Goal: Task Accomplishment & Management: Contribute content

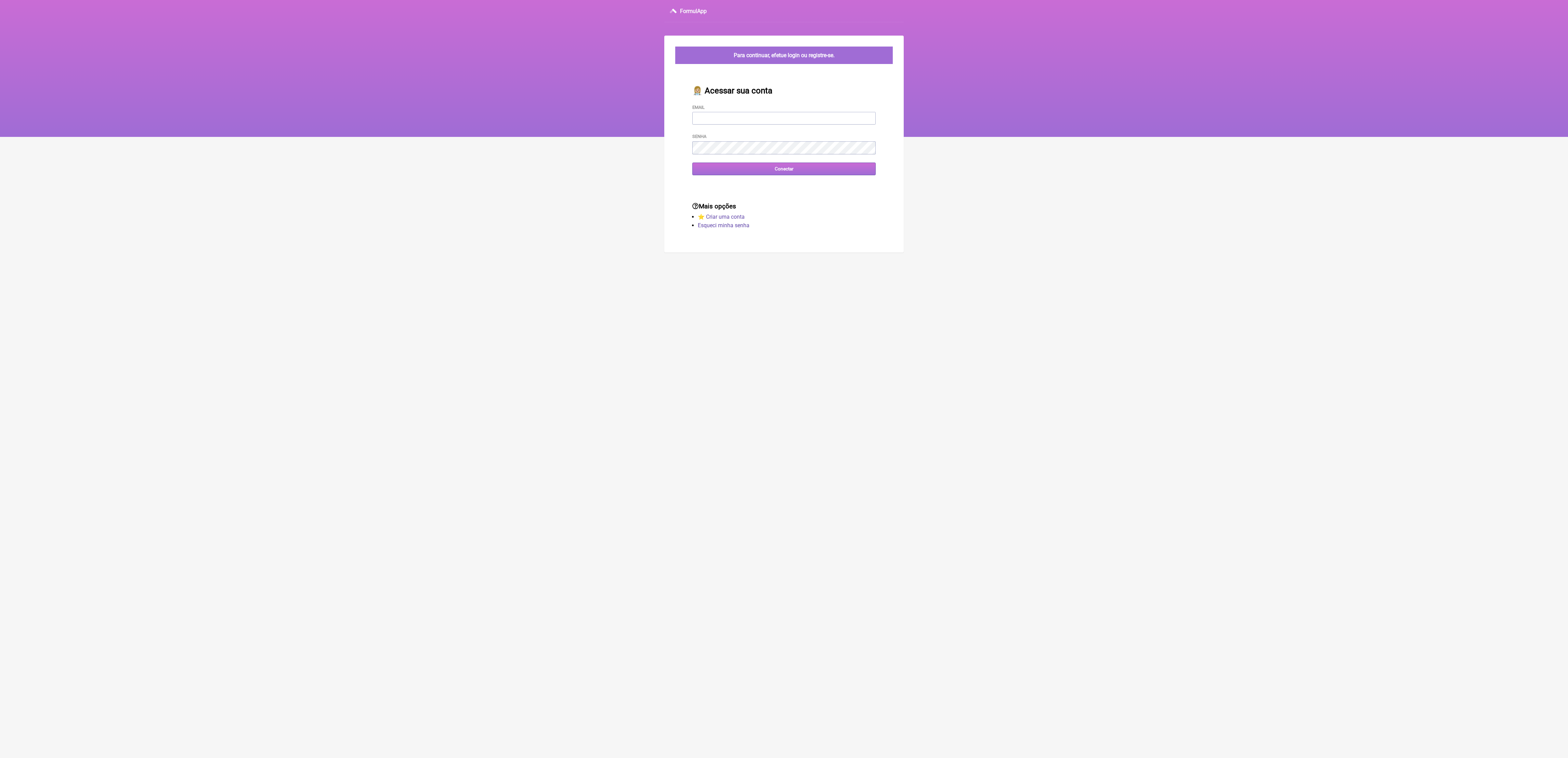
type input "terapiasveronicadias@gmail.com"
click at [705, 166] on input "Conectar" at bounding box center [784, 169] width 184 height 13
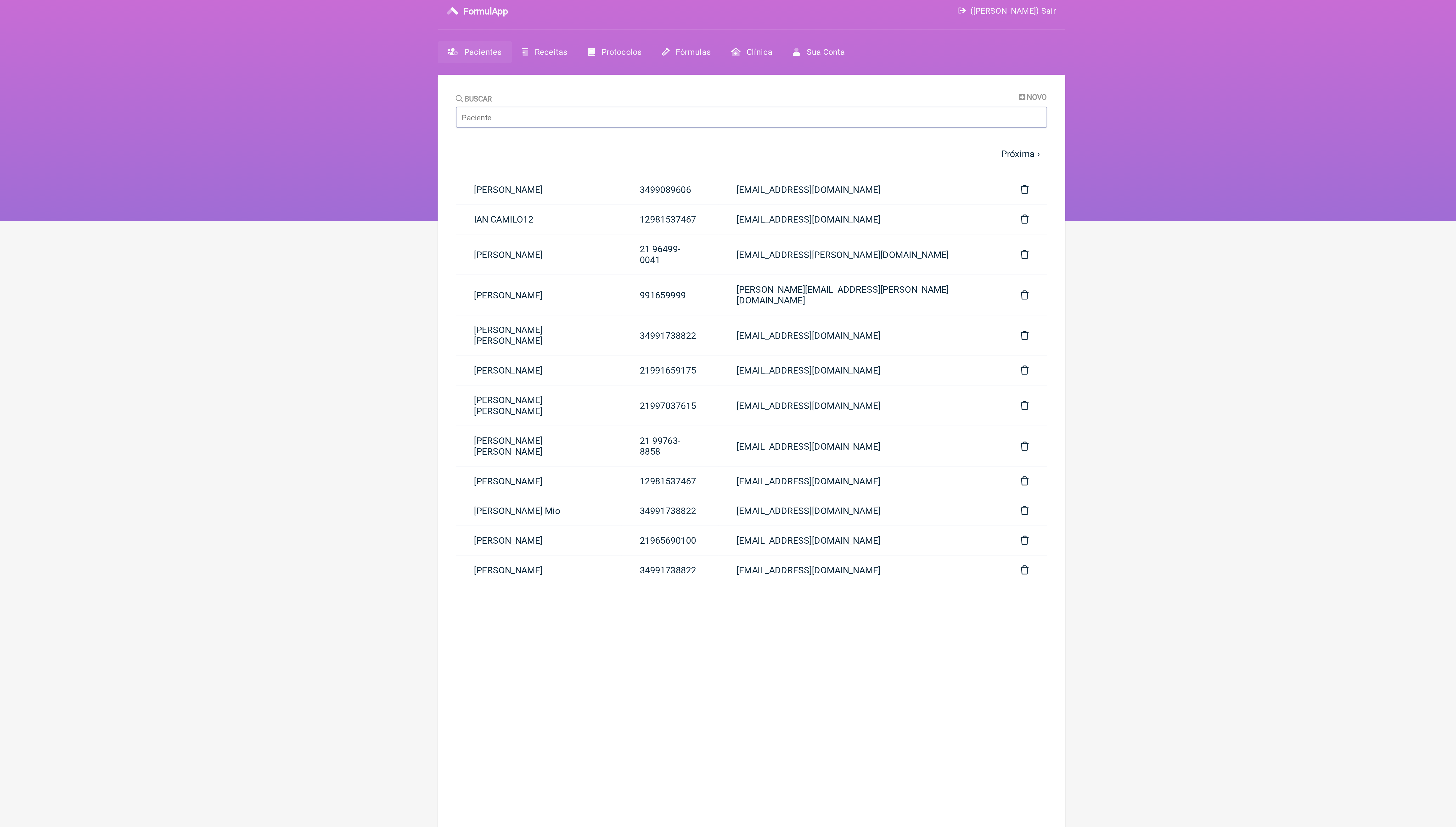
drag, startPoint x: 851, startPoint y: 6, endPoint x: 741, endPoint y: 51, distance: 118.8
click at [851, 7] on span "([PERSON_NAME]) Sair" at bounding box center [838, 7] width 36 height 4
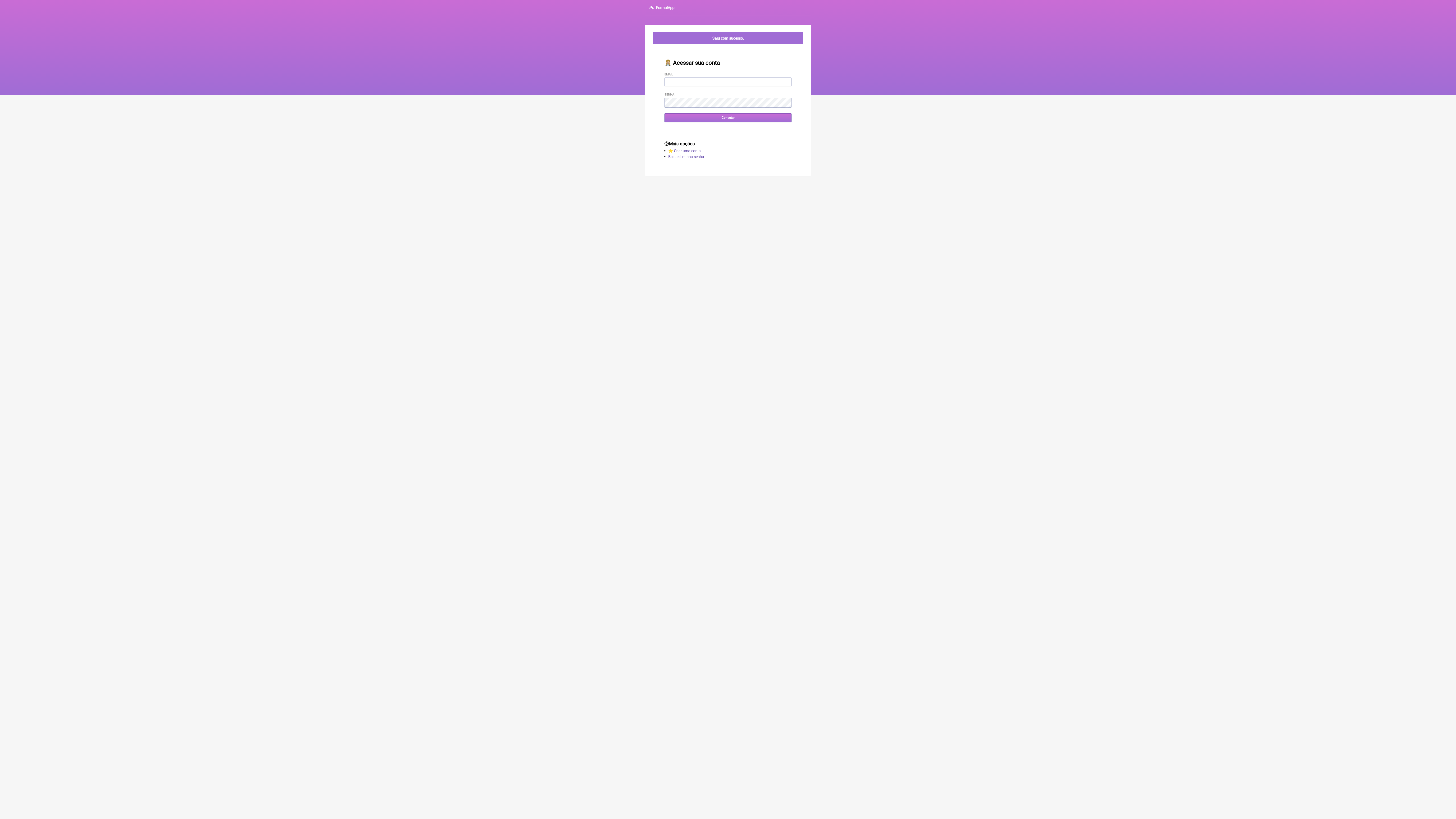
type input "terapiasveronicadias@gmail.com"
click at [757, 122] on input "Conectar" at bounding box center [728, 118] width 127 height 9
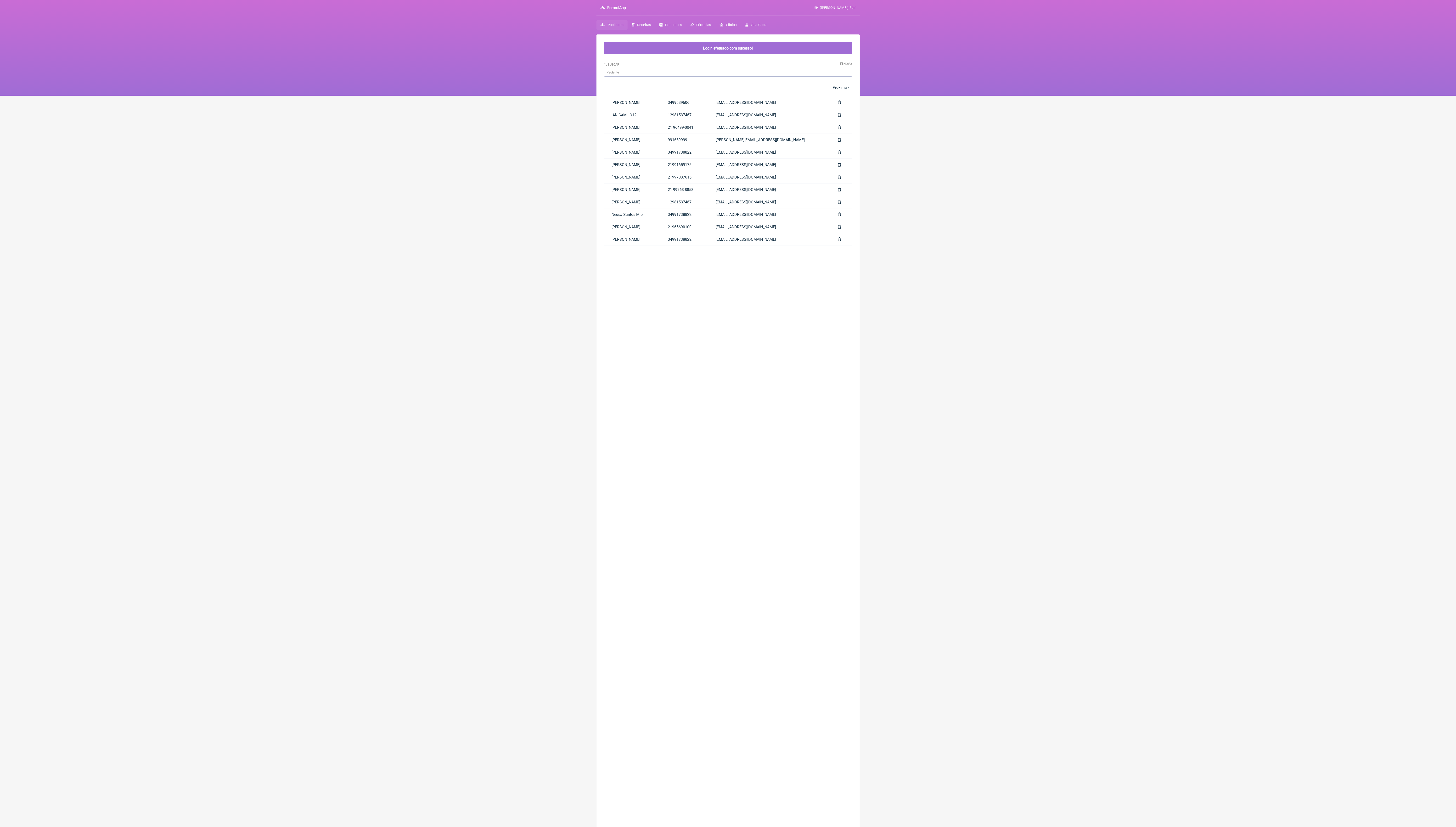
click at [1199, 45] on nav "FormulApp (Veronica Almeida dias) Sair Pacientes Receitas Protocolos Fórmulas C…" at bounding box center [728, 48] width 1456 height 96
click at [1144, 0] on nav "FormulApp (Veronica Almeida dias) Sair Pacientes Receitas Protocolos Fórmulas C…" at bounding box center [728, 48] width 1456 height 96
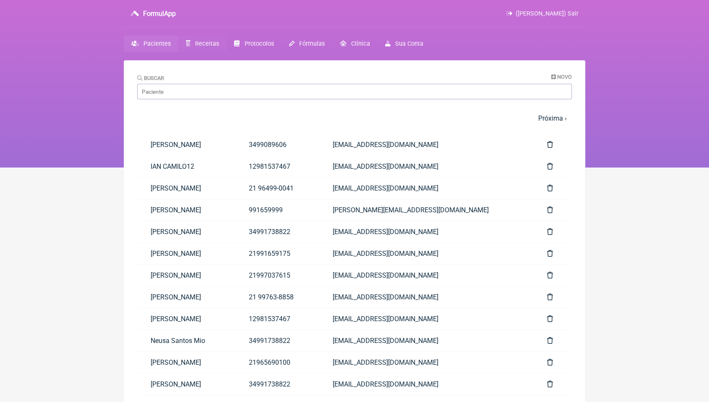
click at [199, 39] on link "Receitas" at bounding box center [202, 44] width 48 height 16
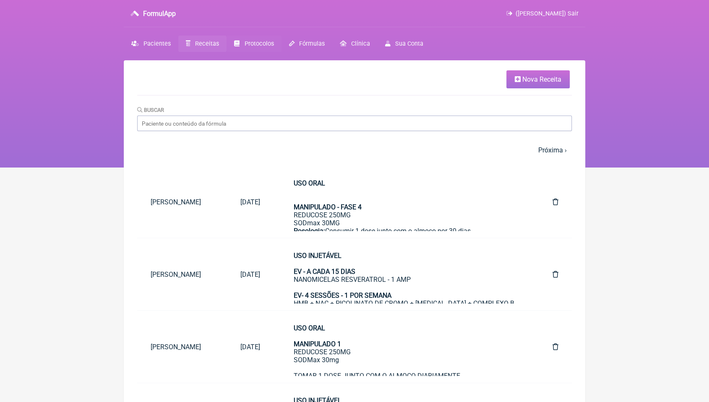
click at [273, 46] on link "Protocolos" at bounding box center [253, 44] width 55 height 16
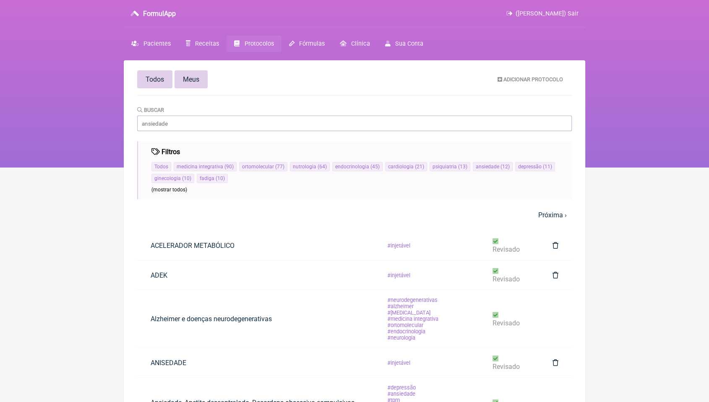
click at [205, 82] on link "Meus" at bounding box center [190, 79] width 33 height 18
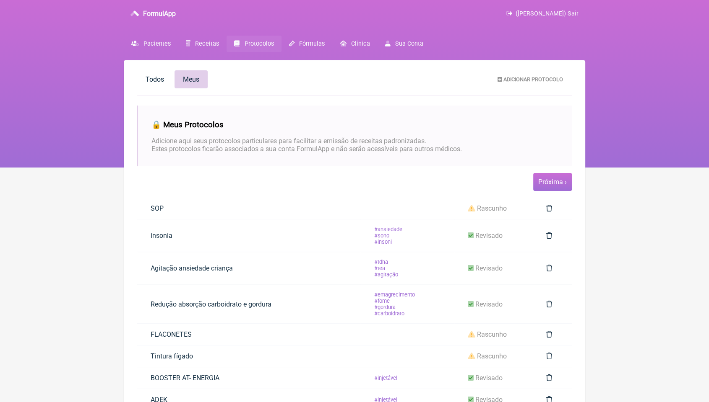
click at [555, 186] on link "Próxima ›" at bounding box center [552, 182] width 29 height 8
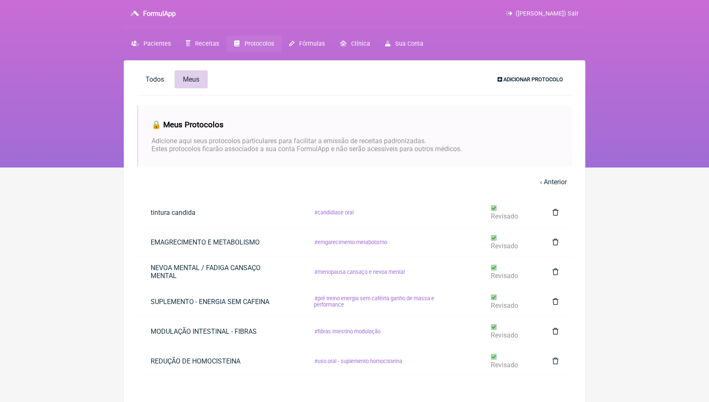
click at [537, 80] on span "Adicionar Protocolo" at bounding box center [533, 79] width 60 height 6
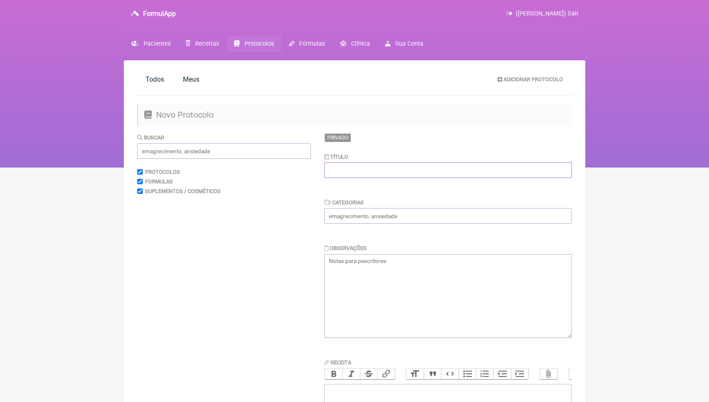
click at [419, 175] on input "text" at bounding box center [447, 171] width 247 height 16
click at [244, 40] on span "Protocolos" at bounding box center [258, 43] width 29 height 7
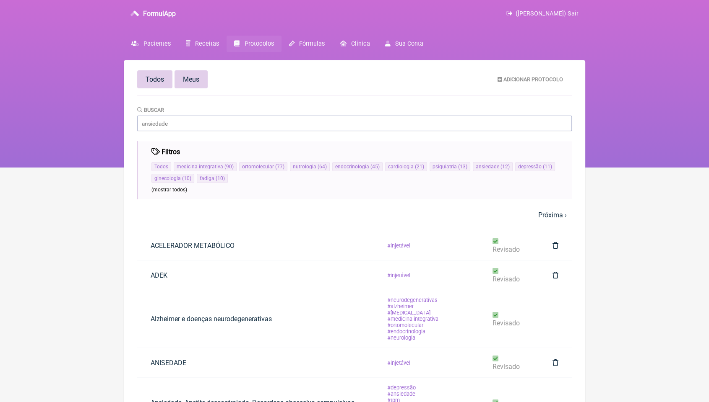
click at [184, 71] on link "Meus" at bounding box center [190, 79] width 33 height 18
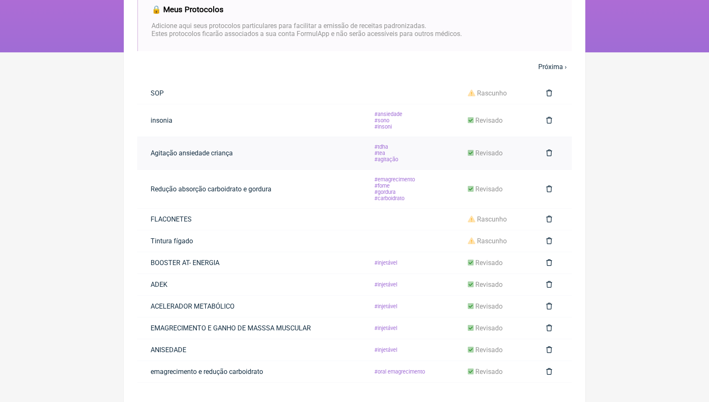
scroll to position [124, 0]
click at [301, 226] on td "FLACONETES" at bounding box center [248, 219] width 223 height 22
click at [308, 215] on td "FLACONETES" at bounding box center [248, 219] width 223 height 22
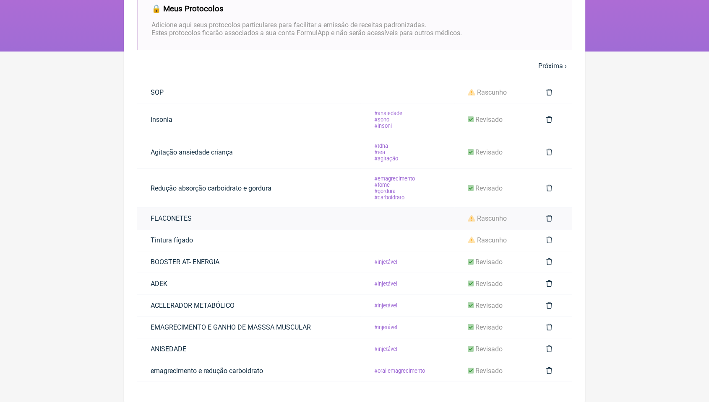
click at [484, 211] on link "rascunho" at bounding box center [487, 218] width 66 height 21
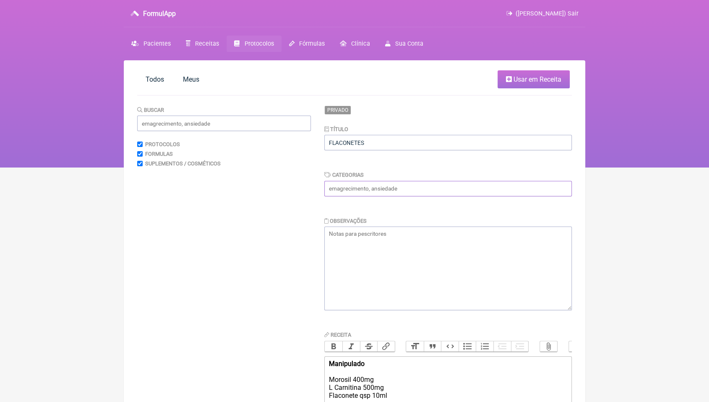
click at [395, 186] on input "text" at bounding box center [447, 189] width 247 height 16
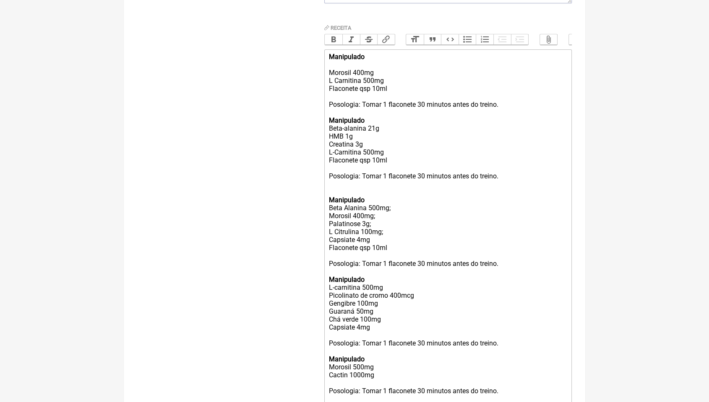
scroll to position [492, 0]
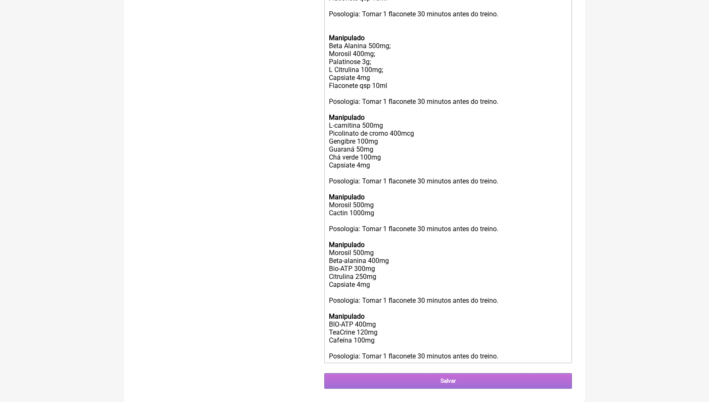
type input "SHOT PRÉ TREINO"
click at [481, 387] on input "Salvar" at bounding box center [447, 382] width 247 height 16
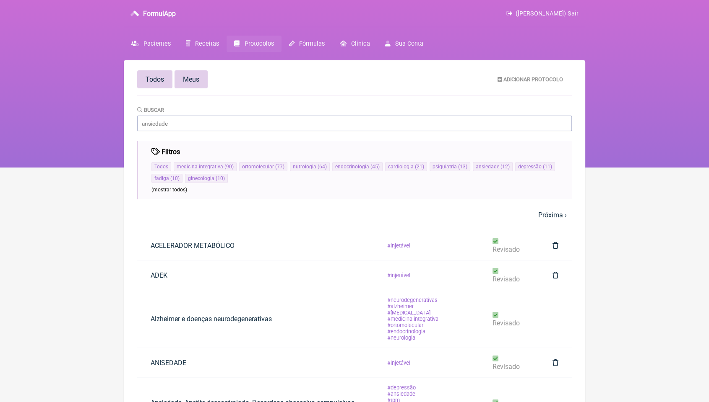
click at [186, 78] on span "Meus" at bounding box center [191, 79] width 16 height 8
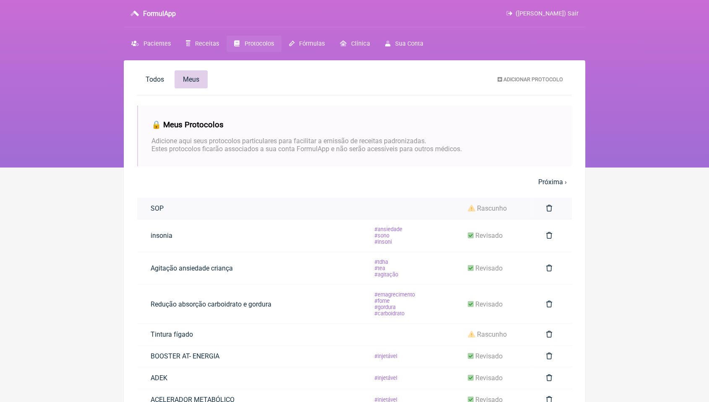
click at [485, 213] on span "rascunho" at bounding box center [492, 209] width 30 height 8
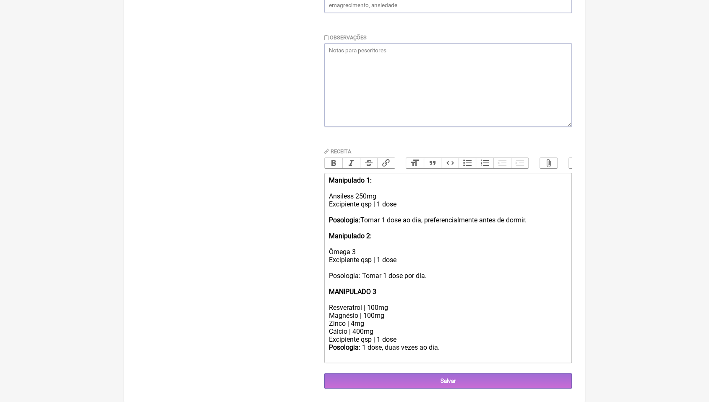
scroll to position [198, 0]
drag, startPoint x: 327, startPoint y: 229, endPoint x: 439, endPoint y: 280, distance: 123.3
click at [439, 280] on trix-editor "Manipulado 1: Ansiless 250mg Excipiente qsp | 1 dose Posologia: Tomar 1 dose ao…" at bounding box center [447, 268] width 247 height 190
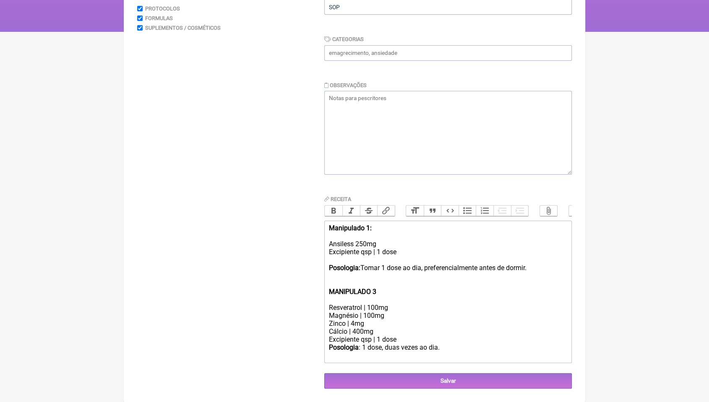
scroll to position [141, 0]
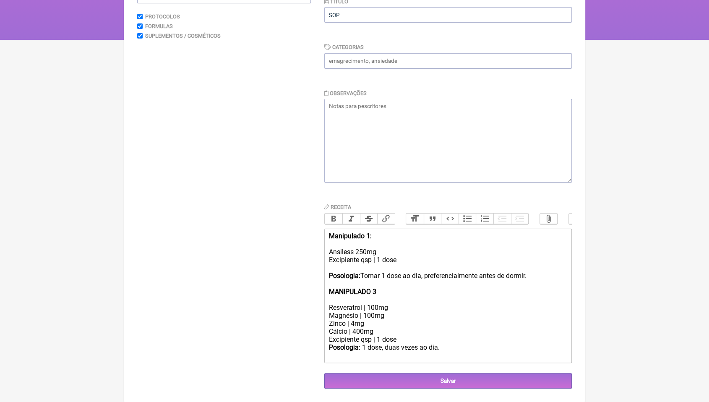
click at [376, 248] on div "Manipulado 1: Ansiless 250mg Excipiente qsp | 1 dose Posologia: Tomar 1 dose ao…" at bounding box center [448, 268] width 238 height 72
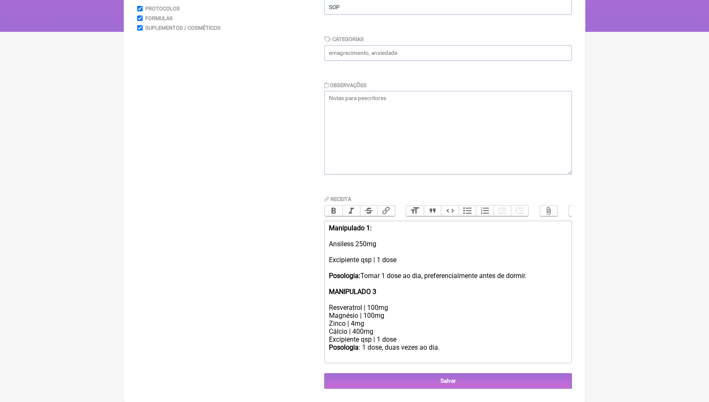
scroll to position [149, 0]
click at [372, 289] on strong "MANIPULADO 3" at bounding box center [352, 292] width 47 height 8
click at [395, 307] on div "Resveratrol | 100mg" at bounding box center [448, 308] width 238 height 8
drag, startPoint x: 328, startPoint y: 305, endPoint x: 366, endPoint y: 306, distance: 37.8
click at [366, 306] on trix-editor "Manipulado 1: Ansiless 250mg HERBATONIN 30MG Excipiente qsp | 1 dose Posologia:…" at bounding box center [447, 292] width 247 height 143
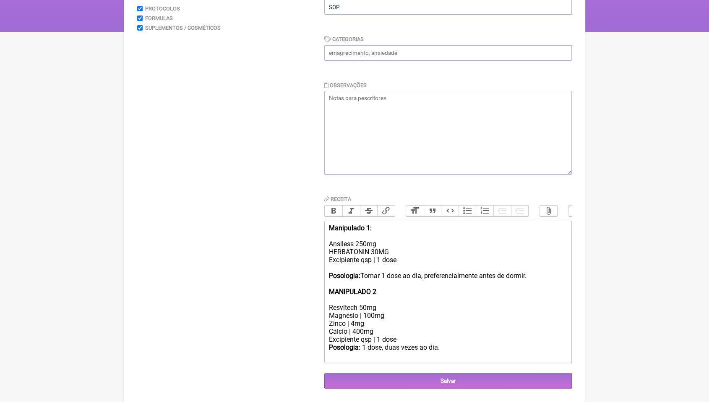
click at [364, 314] on div "Magnésio | 100mg" at bounding box center [448, 316] width 238 height 8
drag, startPoint x: 347, startPoint y: 322, endPoint x: 365, endPoint y: 322, distance: 17.6
click at [365, 322] on div "Zinco | 4mg" at bounding box center [448, 324] width 238 height 8
type trix-editor "<div><strong>Manipulado 1:<br><br></strong>Ansiless 250mg<br>HERBATONIN 30MG<br…"
drag, startPoint x: 327, startPoint y: 330, endPoint x: 400, endPoint y: 338, distance: 73.0
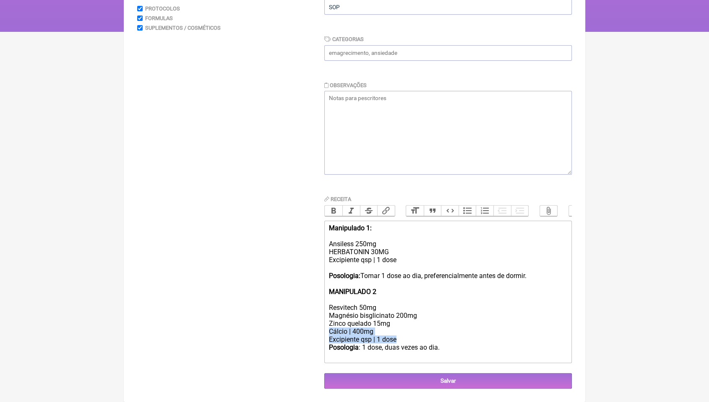
click at [400, 338] on trix-editor "Manipulado 1: Ansiless 250mg HERBATONIN 30MG Excipiente qsp | 1 dose Posologia:…" at bounding box center [447, 292] width 247 height 143
click at [449, 346] on div "Posologia : 1 dose, duas vezes ao dia.ㅤ" at bounding box center [448, 352] width 238 height 17
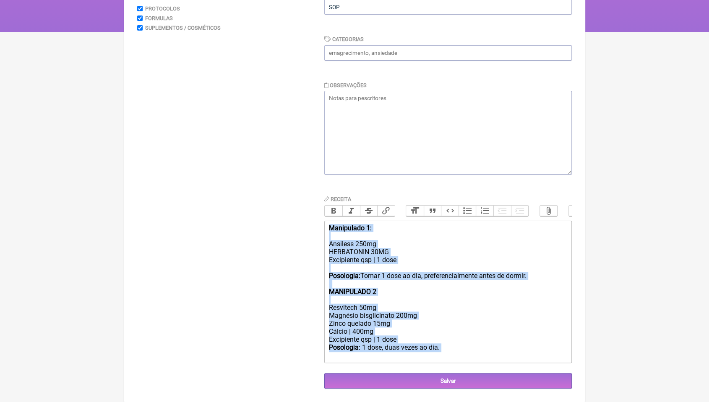
drag, startPoint x: 446, startPoint y: 346, endPoint x: 339, endPoint y: 206, distance: 176.5
click at [339, 206] on div "Receita Bold Italic Strikethrough Link Heading Quote Code Bullets Numbers Decre…" at bounding box center [447, 279] width 247 height 169
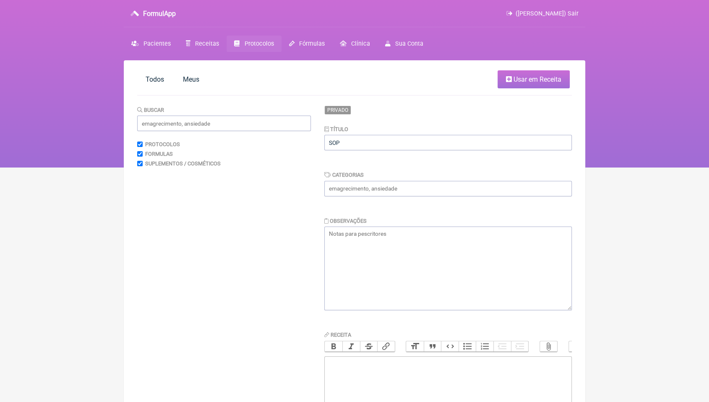
scroll to position [103, 0]
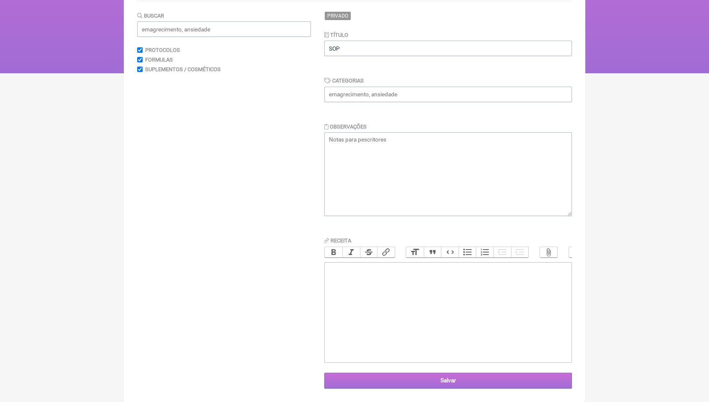
click at [514, 381] on input "Salvar" at bounding box center [447, 381] width 247 height 16
click at [430, 107] on div "Privado Título SOP Categorias Observações Receita Bold Italic Strikethrough Lin…" at bounding box center [447, 200] width 247 height 378
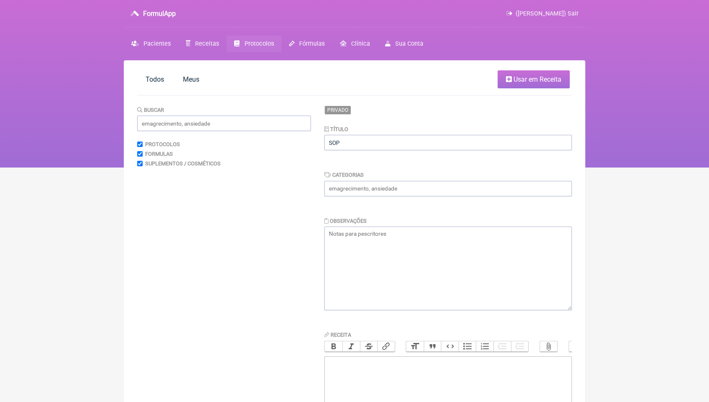
scroll to position [0, 0]
click at [186, 81] on span "Meus" at bounding box center [191, 79] width 16 height 8
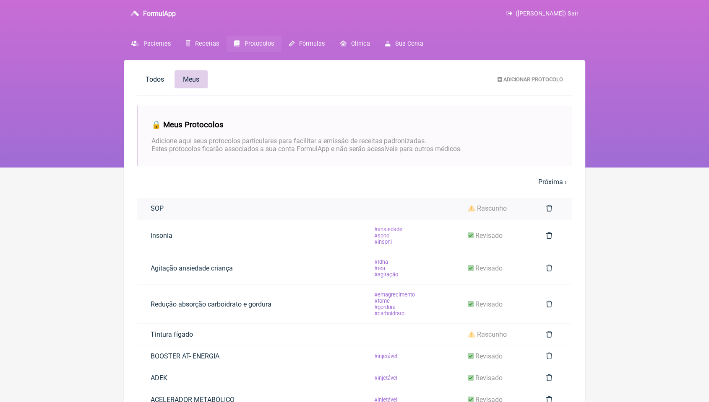
click at [550, 211] on icon at bounding box center [549, 208] width 6 height 7
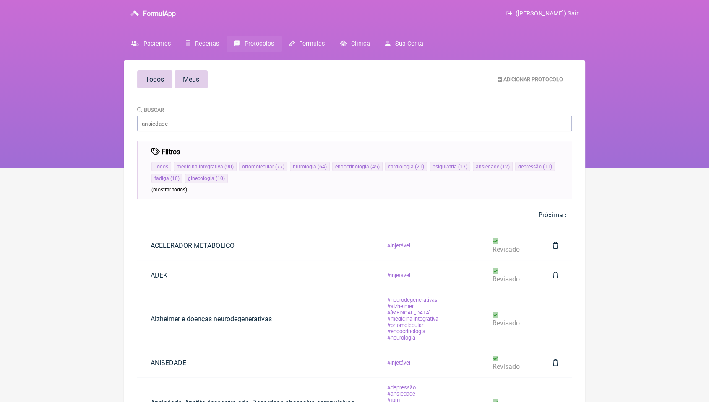
click at [188, 75] on span "Meus" at bounding box center [191, 79] width 16 height 8
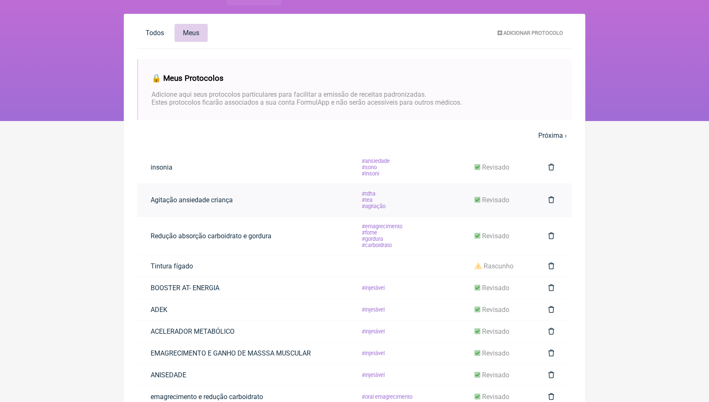
scroll to position [93, 0]
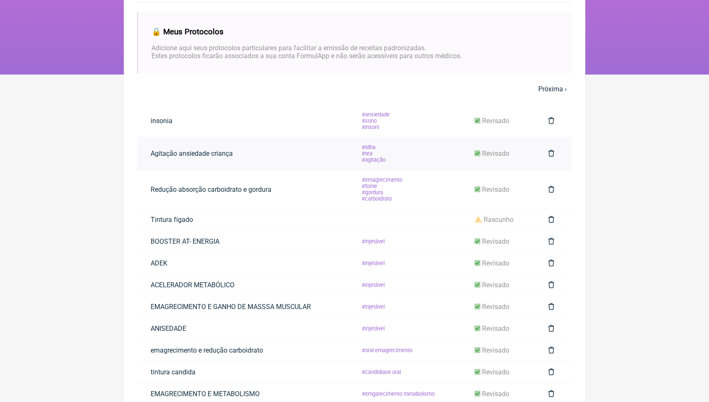
click at [386, 156] on link "tdha tea agitação" at bounding box center [373, 154] width 52 height 32
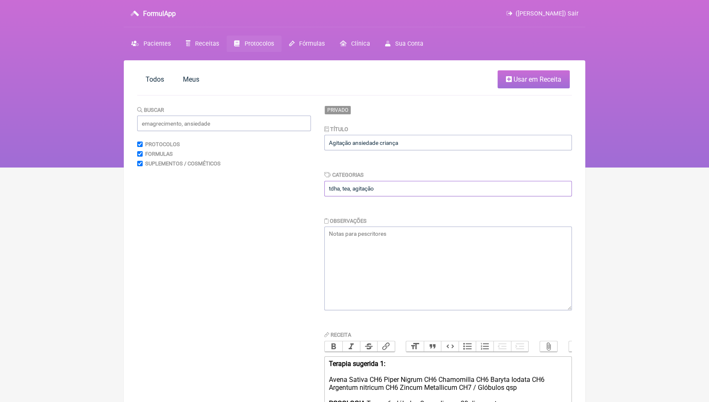
click at [386, 190] on input "tdha, tea, agitação" at bounding box center [447, 189] width 247 height 16
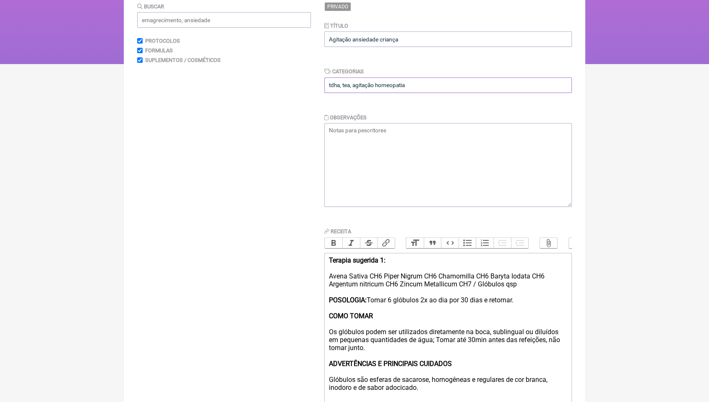
scroll to position [189, 0]
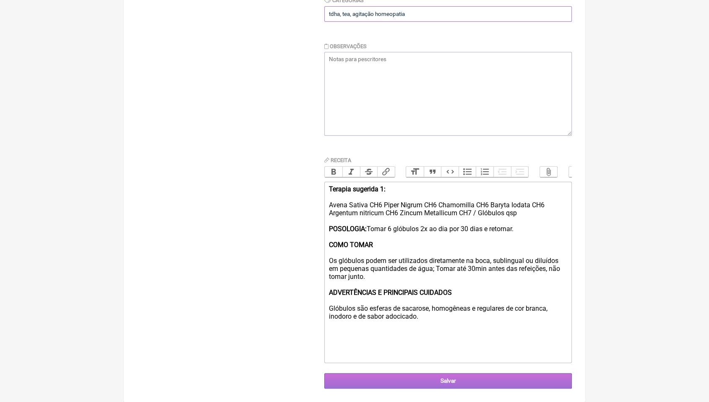
type input "tdha, tea, agitação homeopatia"
click at [556, 374] on input "Salvar" at bounding box center [447, 382] width 247 height 16
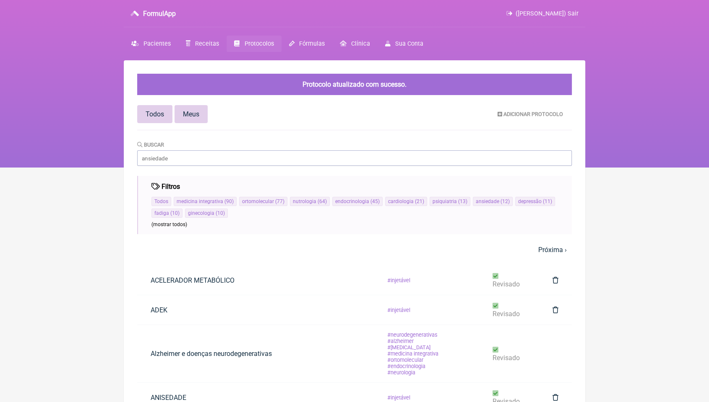
click at [180, 113] on link "Meus" at bounding box center [190, 114] width 33 height 18
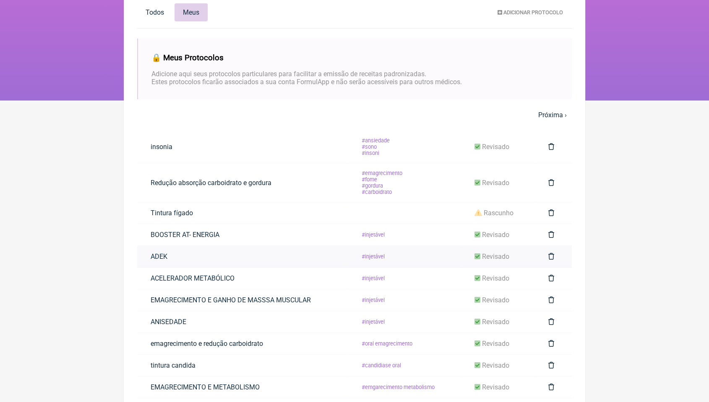
scroll to position [93, 0]
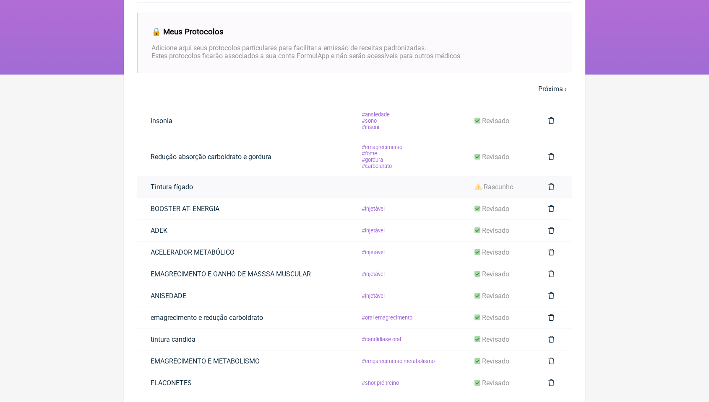
click at [509, 191] on span "rascunho" at bounding box center [498, 187] width 30 height 8
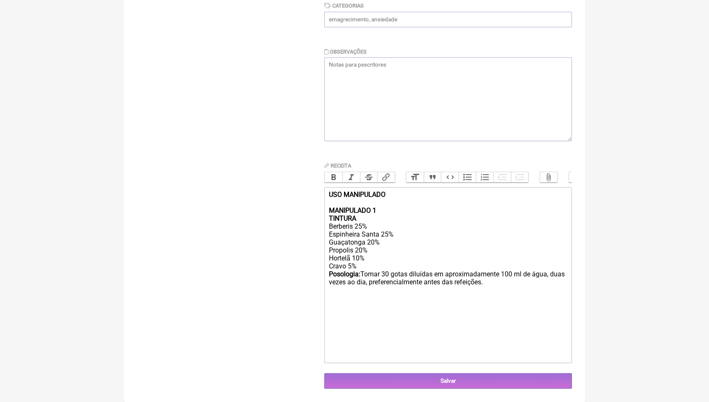
scroll to position [184, 0]
drag, startPoint x: 355, startPoint y: 262, endPoint x: 325, endPoint y: 266, distance: 30.0
click at [325, 266] on trix-editor "USO MANIPULADO MANIPULADO 1 TINTURA Berberis 25% Espinheira Santa 25% Guaçatong…" at bounding box center [447, 275] width 247 height 176
type trix-editor "<div><strong>USO MANIPULADO<br><br>MANIPULADO 1</strong><br><strong>TINTURA</st…"
click at [487, 378] on input "Salvar" at bounding box center [447, 382] width 247 height 16
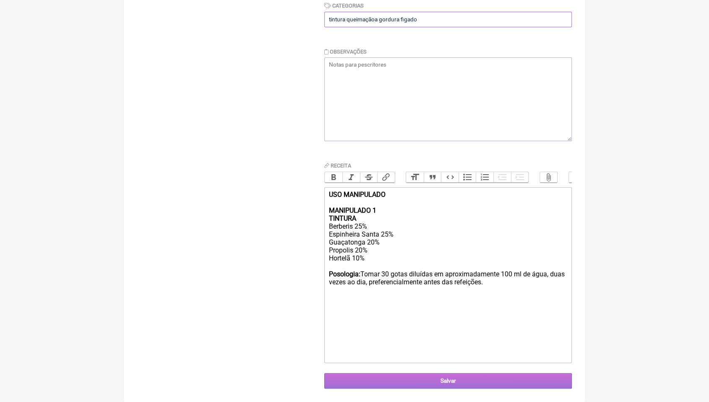
type input "tintura queimaçãoa gordura figado"
click at [492, 386] on input "Salvar" at bounding box center [447, 382] width 247 height 16
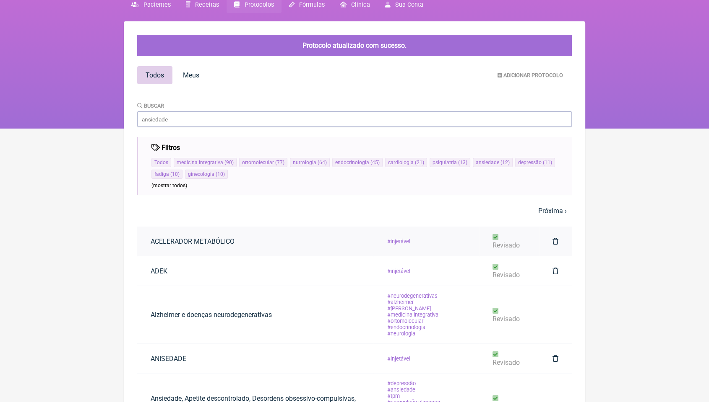
scroll to position [93, 0]
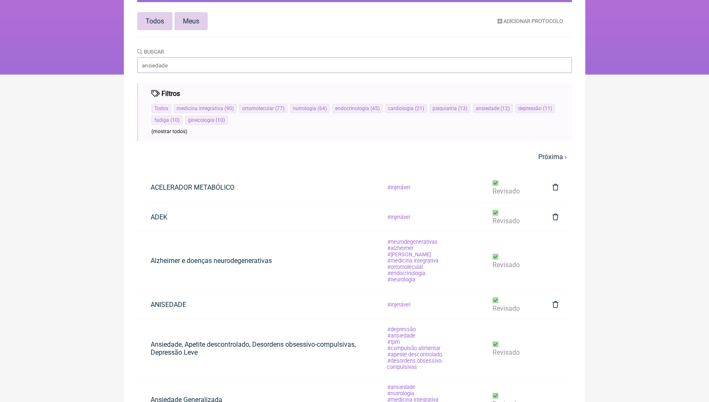
click at [195, 20] on span "Meus" at bounding box center [191, 21] width 16 height 8
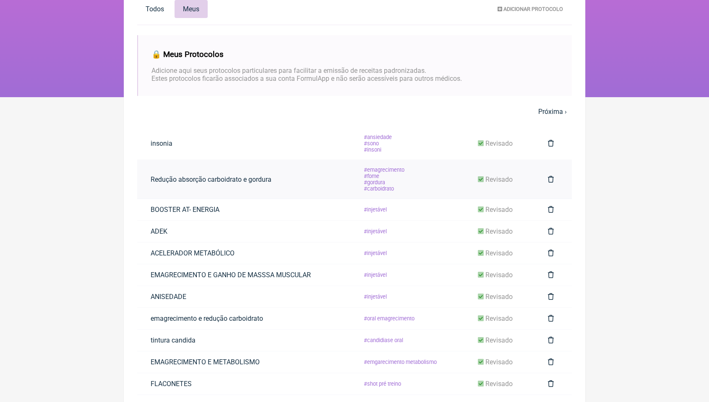
scroll to position [31, 0]
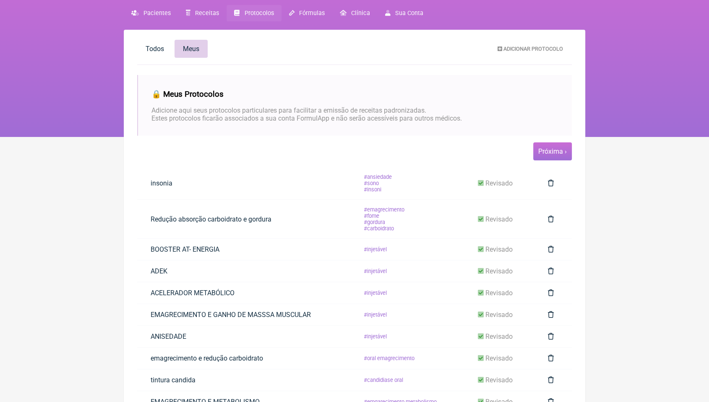
click at [555, 158] on span "Próxima ›" at bounding box center [552, 152] width 39 height 18
click at [564, 150] on link "Próxima ›" at bounding box center [552, 152] width 29 height 8
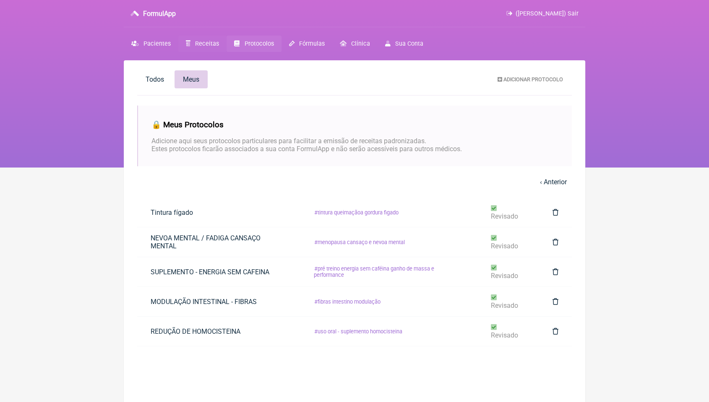
click at [190, 44] on link "Receitas" at bounding box center [202, 44] width 48 height 16
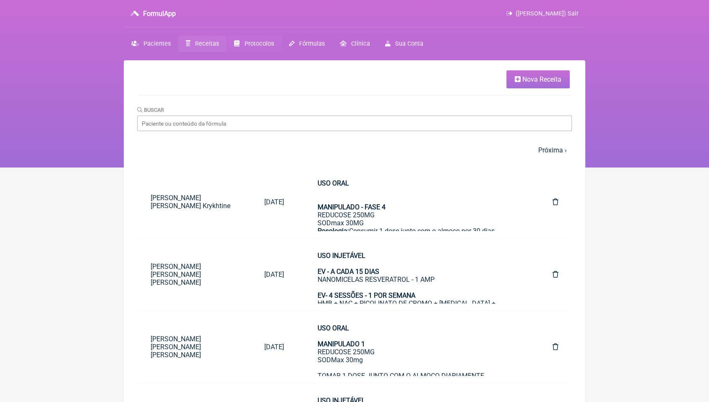
click at [245, 42] on span "Protocolos" at bounding box center [258, 43] width 29 height 7
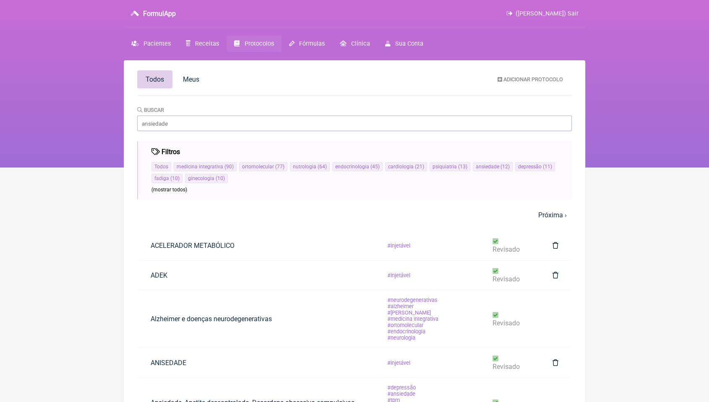
click at [262, 114] on div "Buscar" at bounding box center [354, 119] width 434 height 26
click at [264, 124] on input "Buscar" at bounding box center [354, 124] width 434 height 16
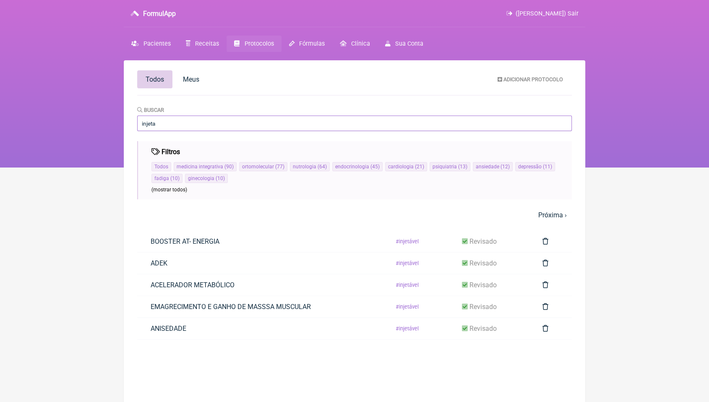
type input "injeta"
click at [177, 189] on span "(mostrar todos)" at bounding box center [169, 190] width 36 height 6
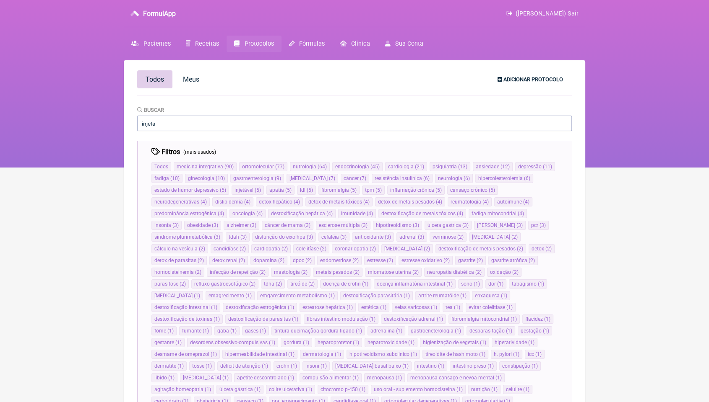
click at [506, 75] on link "Adicionar Protocolo" at bounding box center [530, 79] width 79 height 14
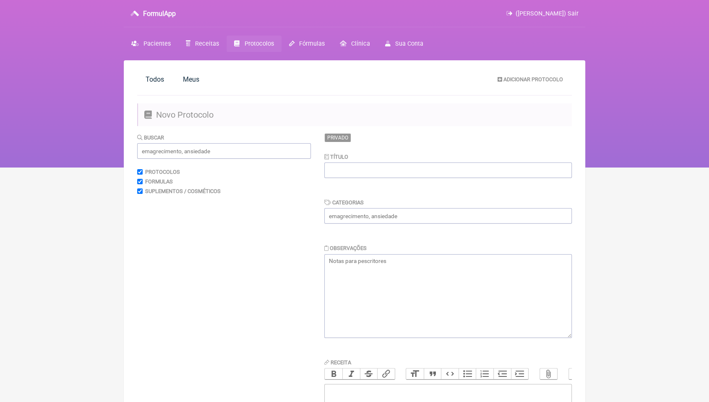
click at [256, 39] on link "Protocolos" at bounding box center [253, 44] width 55 height 16
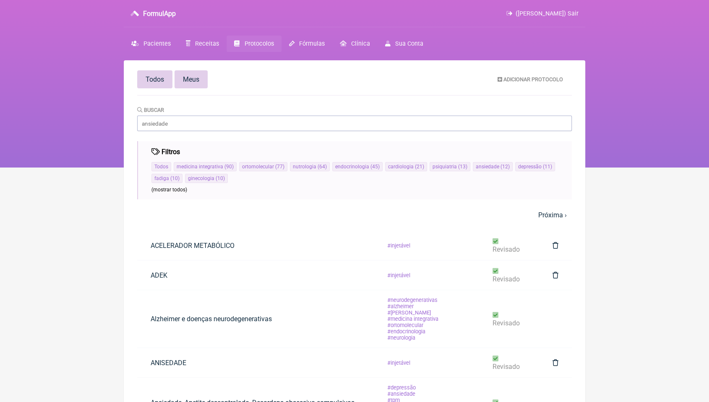
click at [192, 80] on span "Meus" at bounding box center [191, 79] width 16 height 8
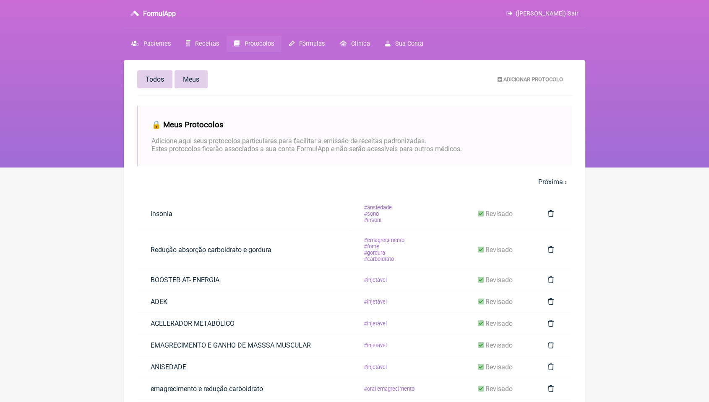
click at [160, 78] on span "Todos" at bounding box center [154, 79] width 18 height 8
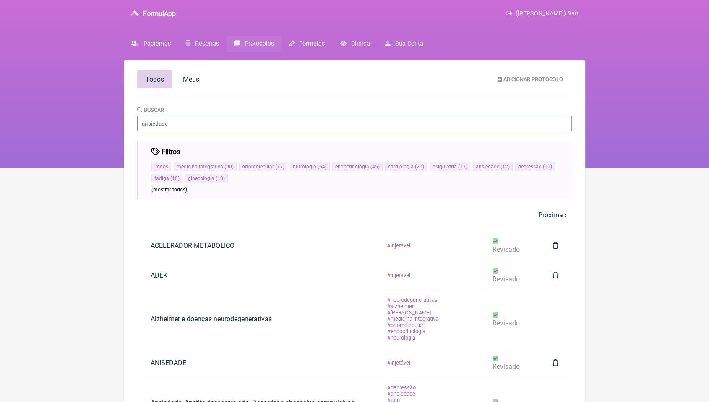
click at [248, 124] on input "Buscar" at bounding box center [354, 124] width 434 height 16
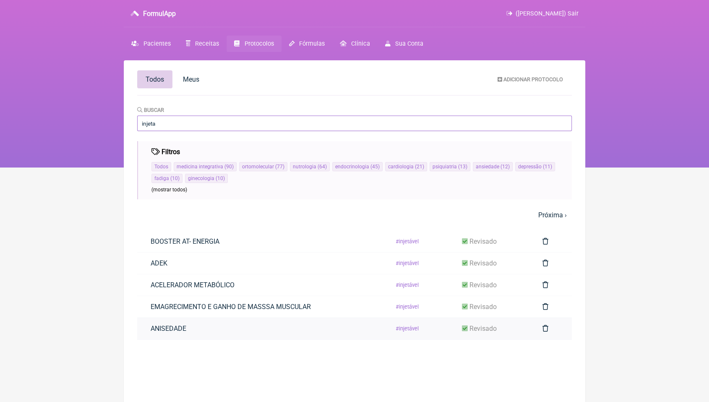
type input "injeta"
click at [231, 327] on td "ANISEDADE" at bounding box center [259, 329] width 244 height 22
click at [429, 330] on link "injetável" at bounding box center [407, 329] width 51 height 20
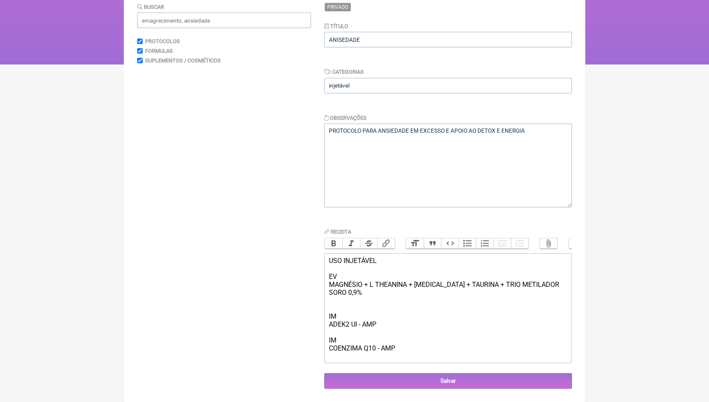
scroll to position [115, 0]
click at [441, 383] on input "Salvar" at bounding box center [447, 382] width 247 height 16
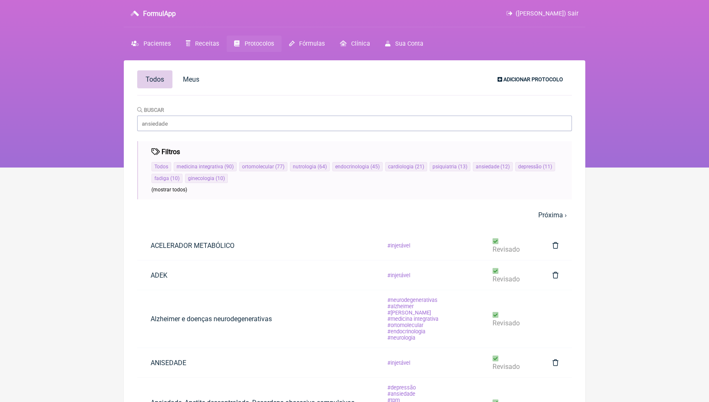
click at [516, 72] on link "Adicionar Protocolo" at bounding box center [530, 79] width 79 height 14
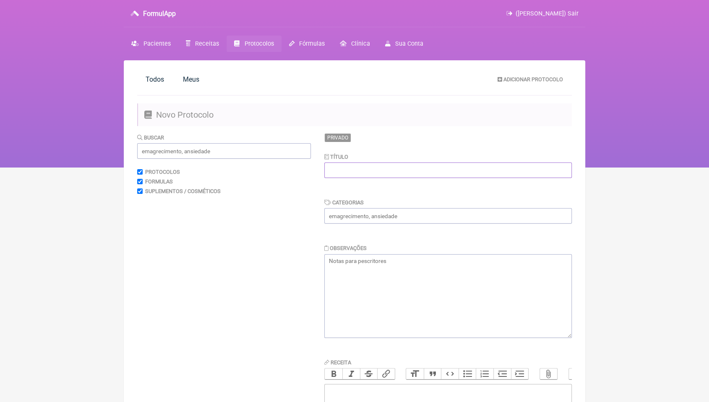
click at [490, 171] on input "text" at bounding box center [447, 171] width 247 height 16
type input "antifadiga mitocondrial"
type input "injetável"
click at [369, 266] on textarea at bounding box center [447, 296] width 247 height 84
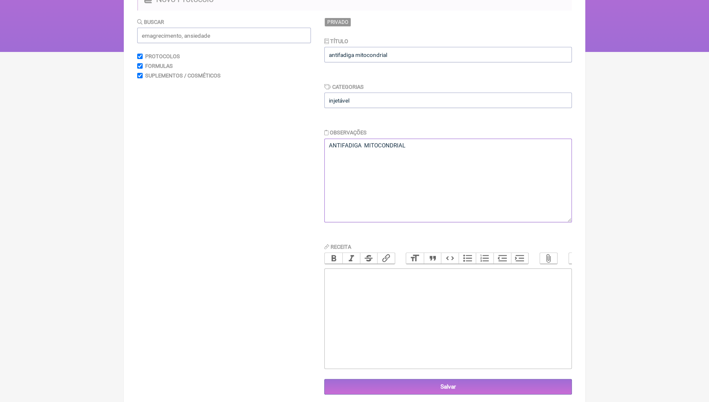
scroll to position [130, 0]
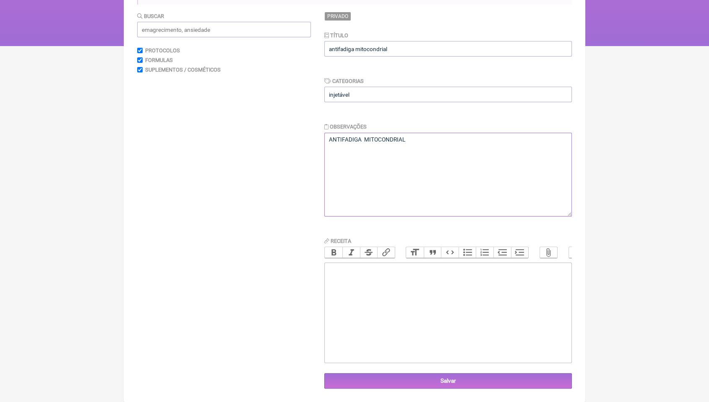
type textarea "ANTIFADIGA MITOCONDRIAL"
click at [376, 289] on trix-editor at bounding box center [447, 313] width 247 height 101
click at [429, 286] on div "USO INJETÁVEL 1- ANTIFADIGA MITOCONDRIAL ATP +" at bounding box center [448, 282] width 238 height 32
click at [429, 296] on div "USO INJETÁVEL 1- ANTIFADIGA MITOCONDRIAL - EV ATP +" at bounding box center [448, 282] width 238 height 32
click at [456, 296] on div "USO INJETÁVEL 1- ANTIFADIGA MITOCONDRIAL - EV ATP + D RIBOSE + COMPLEXO B SEM B…" at bounding box center [448, 282] width 238 height 32
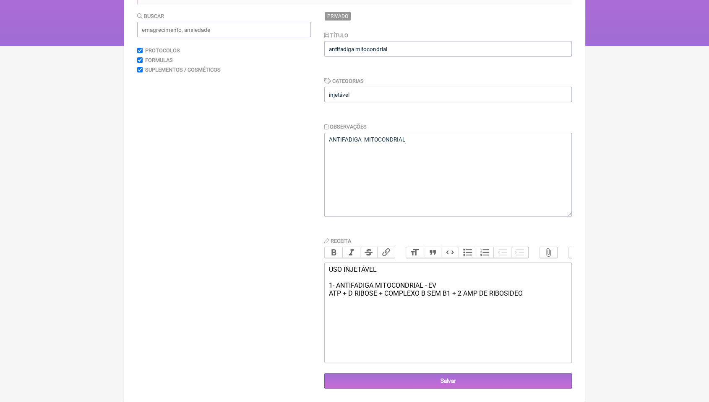
click at [523, 293] on div "USO INJETÁVEL 1- ANTIFADIGA MITOCONDRIAL - EV ATP + D RIBOSE + COMPLEXO B SEM B…" at bounding box center [448, 282] width 238 height 32
type trix-editor "<div>USO INJETÁVEL<br><br>1- ANTIFADIGA MITOCONDRIAL - EV<br>ATP + D RIBOSE + C…"
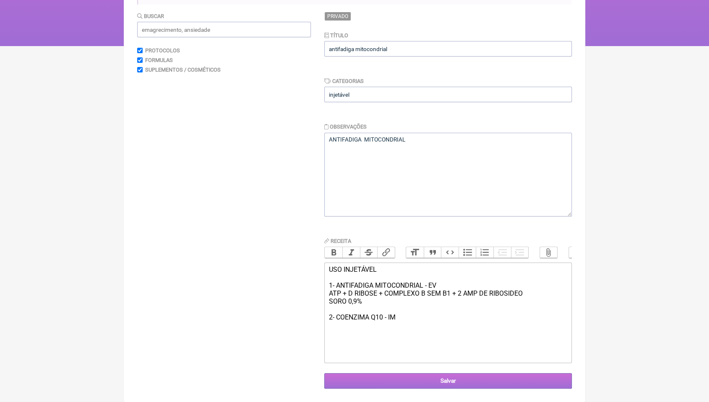
click at [517, 385] on input "Salvar" at bounding box center [447, 382] width 247 height 16
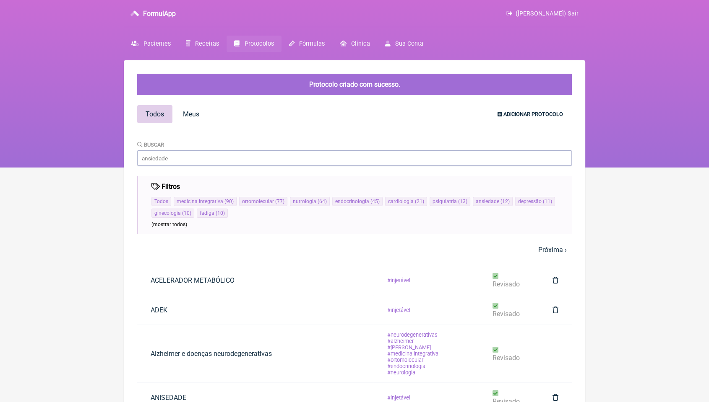
click at [512, 110] on link "Adicionar Protocolo" at bounding box center [530, 114] width 79 height 14
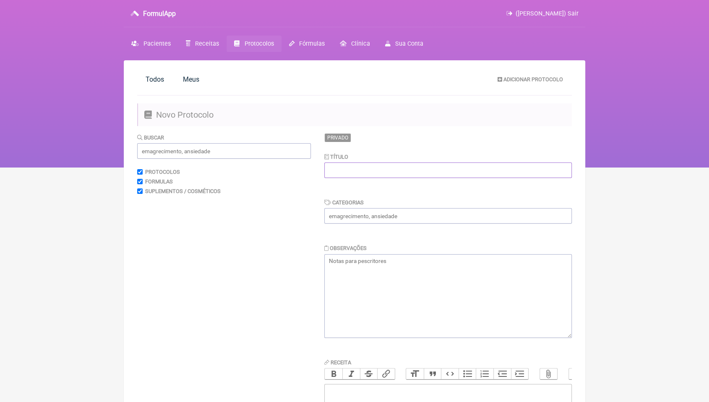
click at [471, 168] on input "text" at bounding box center [447, 171] width 247 height 16
type input "ANTIFADIGA ADRENAL"
click at [463, 213] on input "text" at bounding box center [447, 216] width 247 height 16
type input "injetável"
click at [362, 278] on textarea at bounding box center [447, 296] width 247 height 84
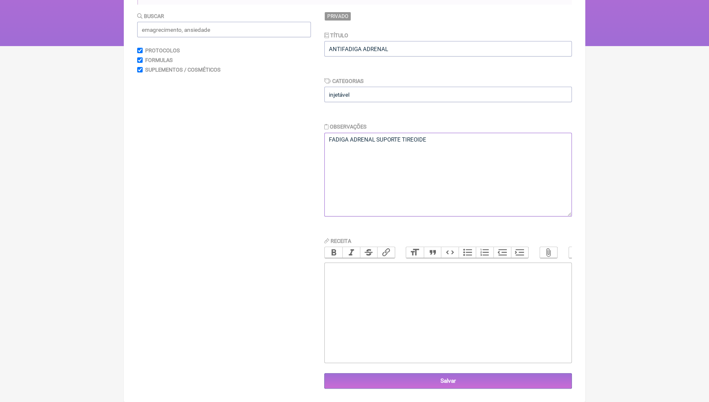
scroll to position [130, 0]
type textarea "FADIGA ADRENAL SUPORTE TIREOIDE"
click at [368, 289] on trix-editor at bounding box center [447, 313] width 247 height 101
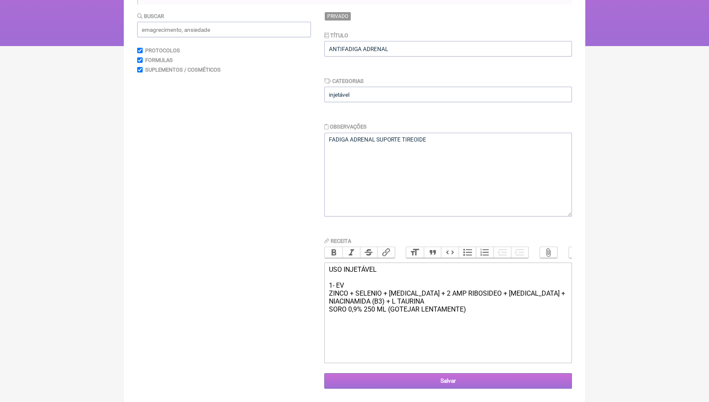
type trix-editor "<div>USO INJETÁVEL&nbsp;<br><br>1- EV<br>ZINCO + SELENIO + [MEDICAL_DATA] + 2 A…"
click at [483, 377] on input "Salvar" at bounding box center [447, 382] width 247 height 16
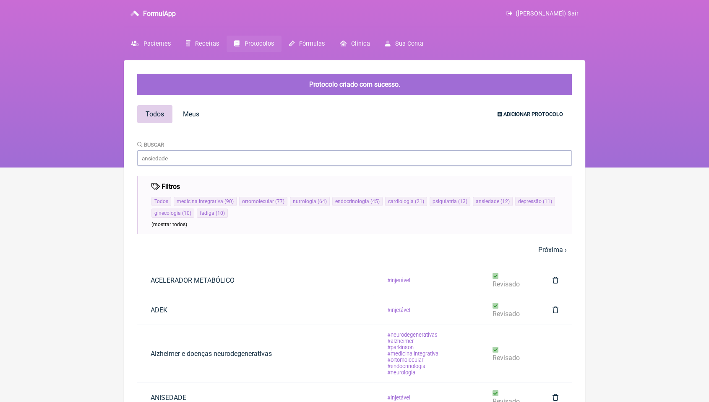
click at [525, 109] on link "Adicionar Protocolo" at bounding box center [530, 114] width 79 height 14
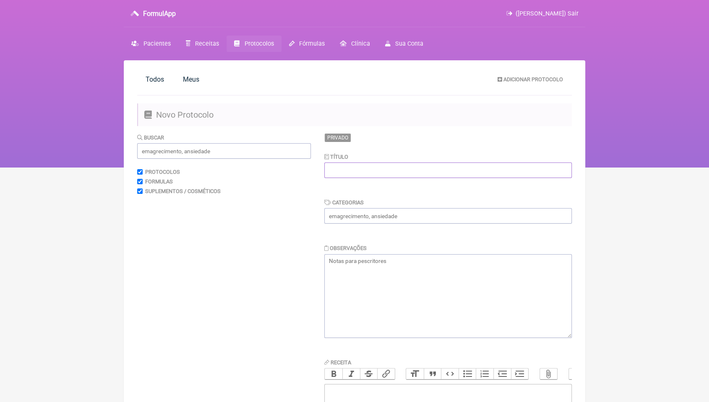
click at [471, 166] on input "text" at bounding box center [447, 171] width 247 height 16
type input "BARIÁTRICOS"
click at [400, 211] on input "text" at bounding box center [447, 216] width 247 height 16
type input "injetável"
click at [358, 272] on textarea at bounding box center [447, 296] width 247 height 84
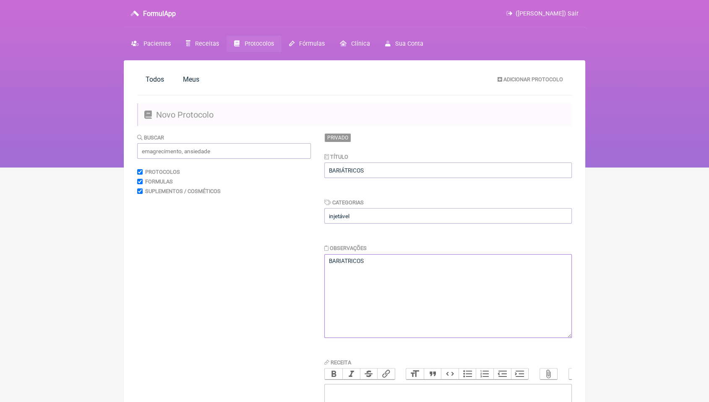
type textarea "BARIATRICOS"
click at [373, 168] on input "BARIÁTRICOS" at bounding box center [447, 171] width 247 height 16
type input "BARIÁTRICOS / TIZERPATIDA"
click at [373, 270] on textarea "BARIATRICOS" at bounding box center [447, 296] width 247 height 84
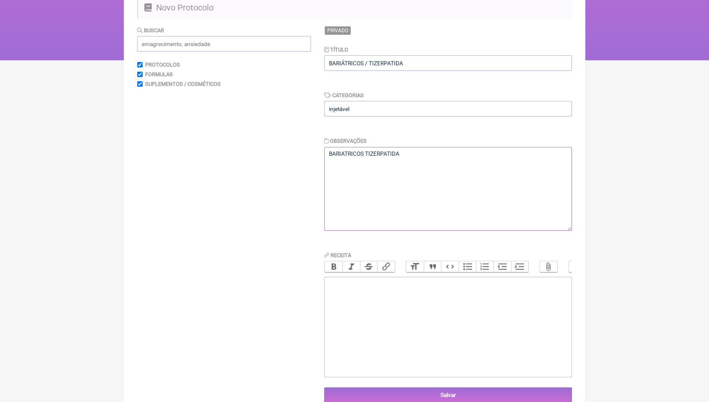
scroll to position [130, 0]
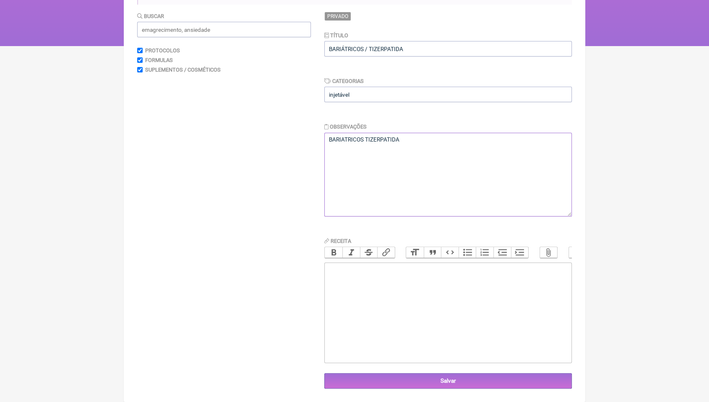
type textarea "BARIATRICOS TIZERPATIDA"
click at [376, 280] on trix-editor at bounding box center [447, 313] width 247 height 101
click at [475, 283] on div "USO INJETÁVEL POOL DE MINERAIS + COMPLEXO B SEM B1+ TRI METILADOR +" at bounding box center [448, 278] width 238 height 24
click at [536, 288] on div "USO INJETÁVEL POOL DE MINERAIS + COMPLEXO B SEM B1+ TRIO METILADOR +" at bounding box center [448, 278] width 238 height 24
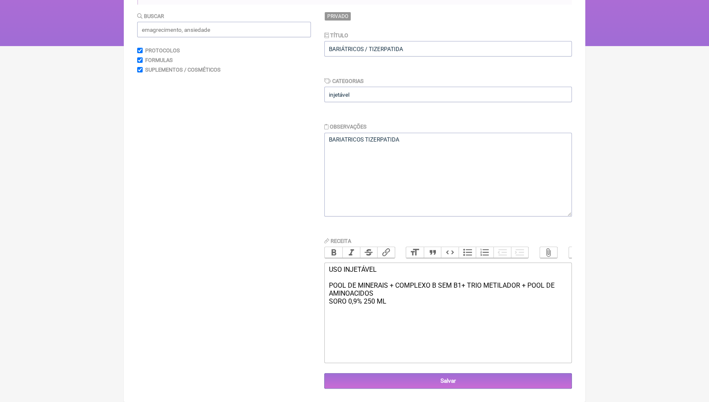
click at [329, 288] on div "USO INJETÁVEL POOL DE MINERAIS + COMPLEXO B SEM B1+ TRIO METILADOR + POOL DE AM…" at bounding box center [448, 294] width 238 height 56
click at [334, 321] on div "USO INJETÁVEL 1- EV POOL DE MINERAIS + COMPLEXO B SEM B1+ TRIO METILADOR + POOL…" at bounding box center [448, 298] width 238 height 64
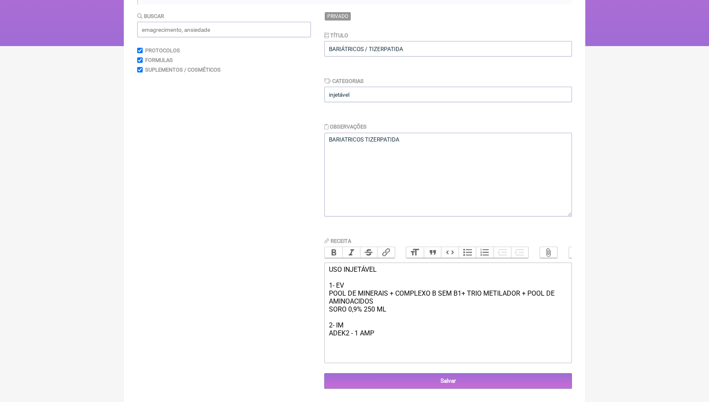
click at [359, 283] on div "USO INJETÁVEL 1- EV POOL DE MINERAIS + COMPLEXO B SEM B1+ TRIO METILADOR + POOL…" at bounding box center [448, 306] width 238 height 80
type trix-editor "<div>USO INJETÁVEL&nbsp;<br><br>1- EV - SESSÃO&nbsp;<br>POOL DE MINERAIS + COMP…"
click at [452, 379] on input "Salvar" at bounding box center [447, 382] width 247 height 16
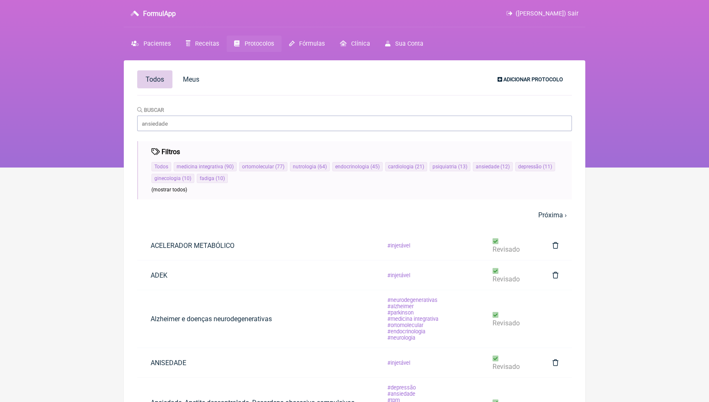
click at [538, 83] on span "Adicionar Protocolo" at bounding box center [533, 79] width 60 height 6
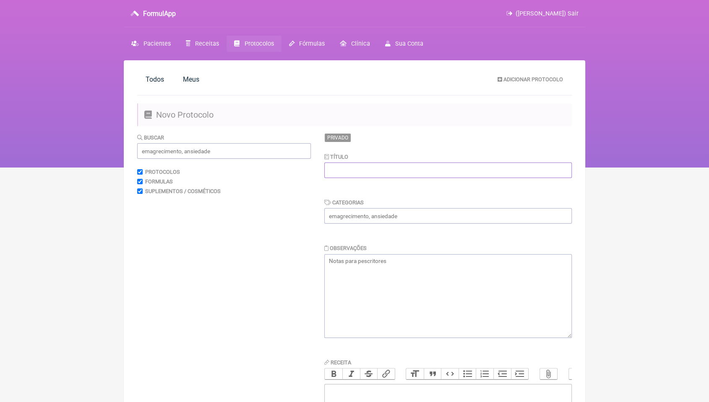
click at [463, 172] on input "text" at bounding box center [447, 171] width 247 height 16
type input "QUEDA DE CABELO"
click at [417, 214] on input "text" at bounding box center [447, 216] width 247 height 16
type input "injetável"
click at [369, 265] on textarea at bounding box center [447, 296] width 247 height 84
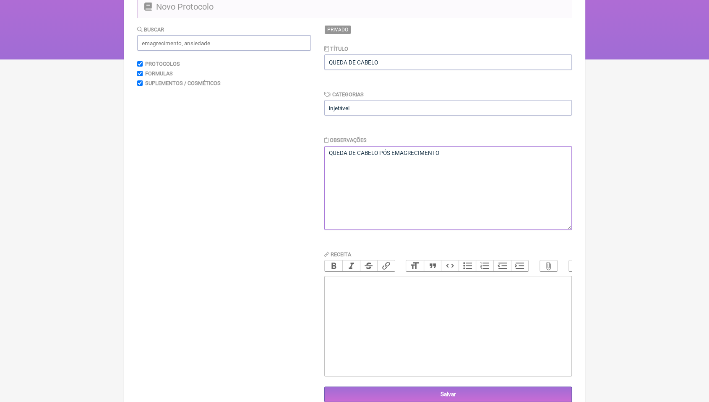
scroll to position [130, 0]
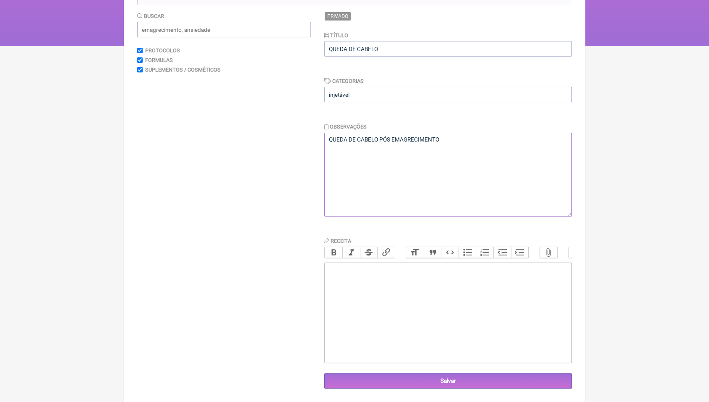
type textarea "QUEDA DE CABELO PÓS EMAGRECIMENTO"
click at [373, 292] on trix-editor at bounding box center [447, 313] width 247 height 101
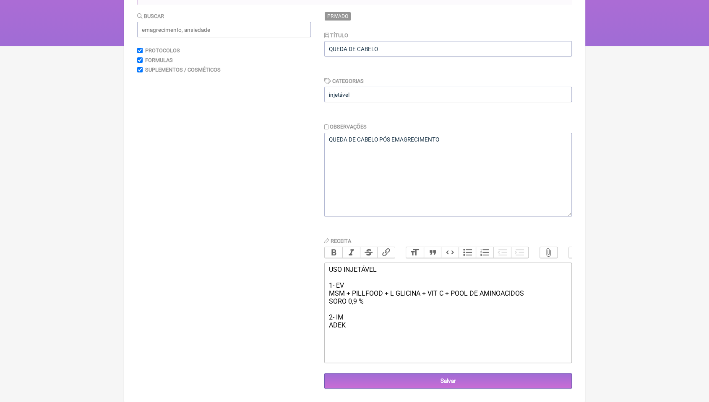
click at [361, 282] on div "USO INJETÁVEL 1- EV MSM + PILLFOOD + L GLICINA + VIT C + POOL DE AMINOACIDOS SO…" at bounding box center [448, 298] width 238 height 64
click at [355, 287] on div "USO INJETÁVEL 1- EV MSM + PILLFOOD + L GLICINA + VIT C + POOL DE AMINOACIDOS SO…" at bounding box center [448, 298] width 238 height 64
click at [351, 319] on div "USO INJETÁVEL 1- EV - 1 SESSÃO POR SEMANA MSM + PILLFOOD + L GLICINA + VIT C + …" at bounding box center [448, 298] width 238 height 64
type trix-editor "<div>USO INJETÁVEL&nbsp;<br><br>1- EV - 1 SESSÃO POR SEMANA&nbsp;<br>MSM + PILL…"
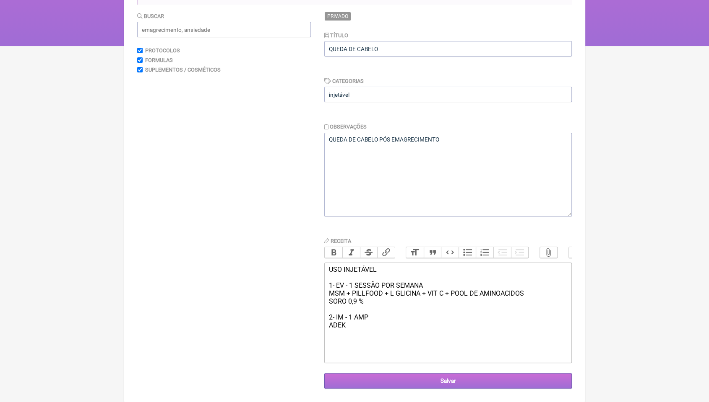
click at [457, 376] on input "Salvar" at bounding box center [447, 382] width 247 height 16
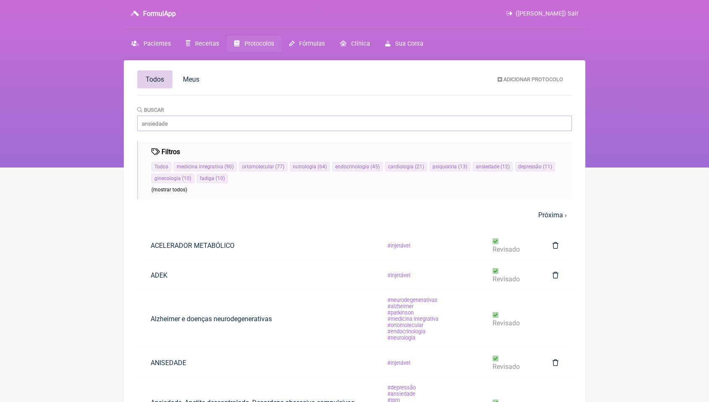
click at [508, 109] on div "Buscar" at bounding box center [354, 119] width 434 height 26
click at [508, 80] on span "Adicionar Protocolo" at bounding box center [533, 79] width 60 height 6
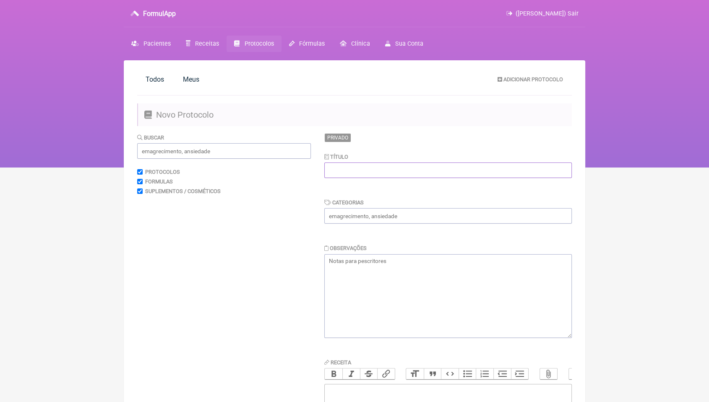
click at [462, 171] on input "text" at bounding box center [447, 171] width 247 height 16
type input "COGNIÇÃO E MEMÓRIA"
click at [446, 221] on input "text" at bounding box center [447, 216] width 247 height 16
type input "injetável"
click at [371, 262] on textarea at bounding box center [447, 296] width 247 height 84
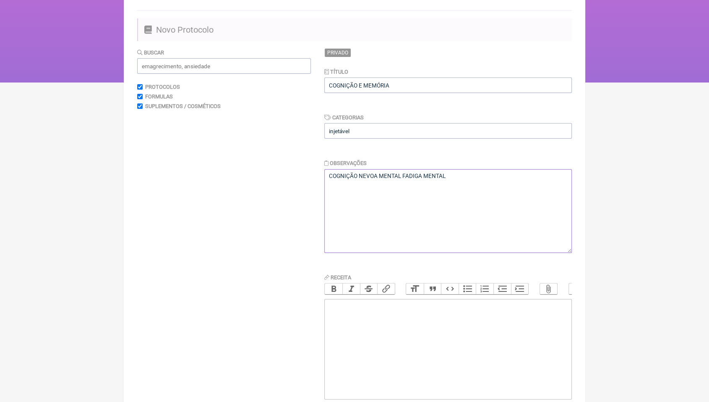
scroll to position [93, 0]
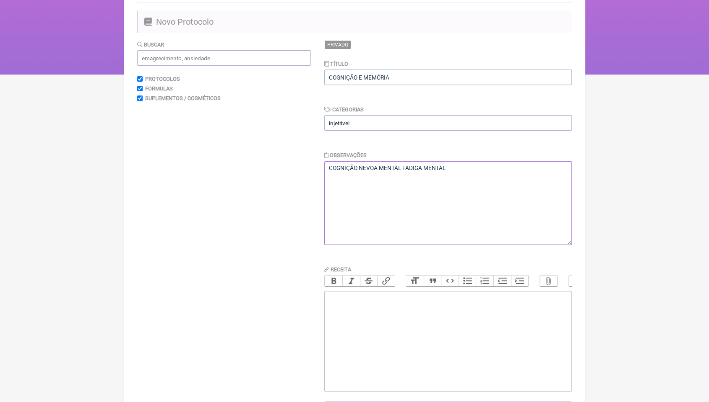
type textarea "COGNIÇÃO NEVOA MENTAL FADIGA MENTAL"
click at [380, 322] on trix-editor at bounding box center [447, 341] width 247 height 101
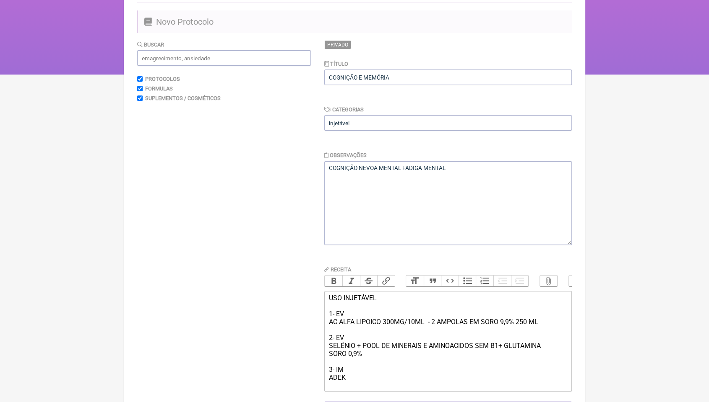
type trix-editor "<div>USO INJETÁVEL&nbsp;<br><br>1- EV&nbsp;<br>AC ALFA LIPOICO 300MG/10ML&nbsp;…"
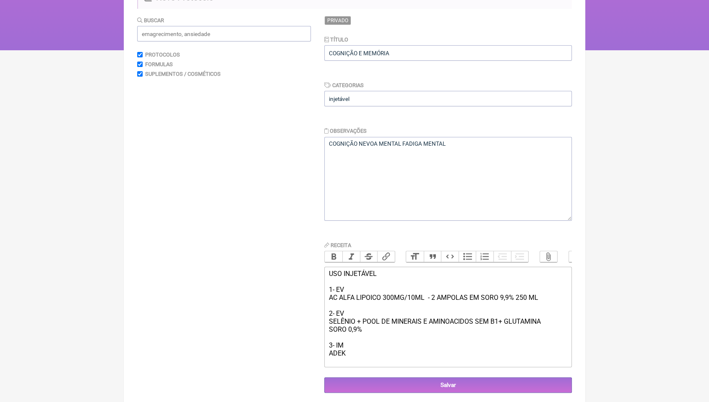
scroll to position [130, 0]
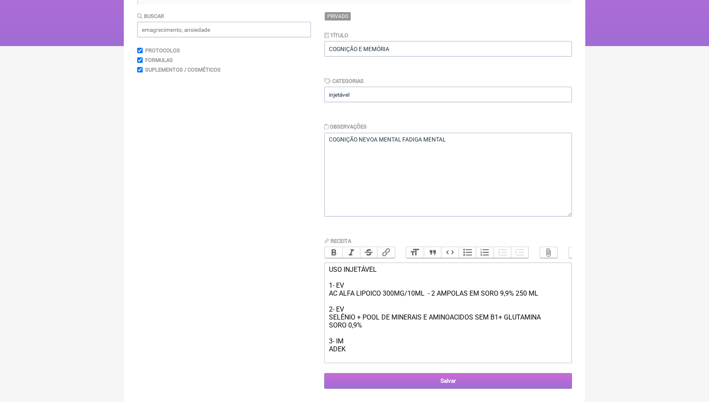
click at [467, 382] on input "Salvar" at bounding box center [447, 382] width 247 height 16
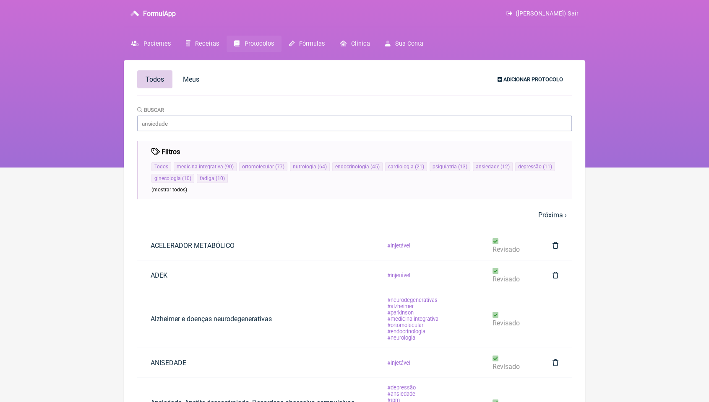
click at [546, 80] on span "Adicionar Protocolo" at bounding box center [533, 79] width 60 height 6
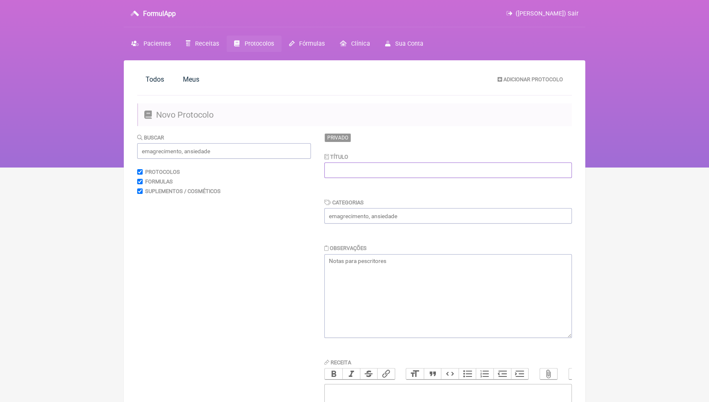
click at [483, 169] on input "text" at bounding box center [447, 171] width 247 height 16
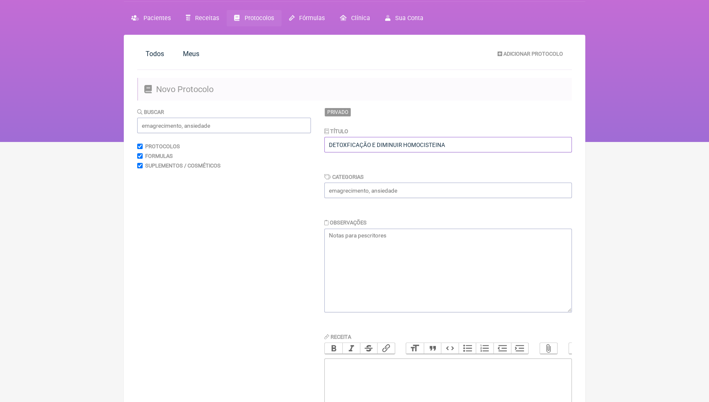
scroll to position [47, 0]
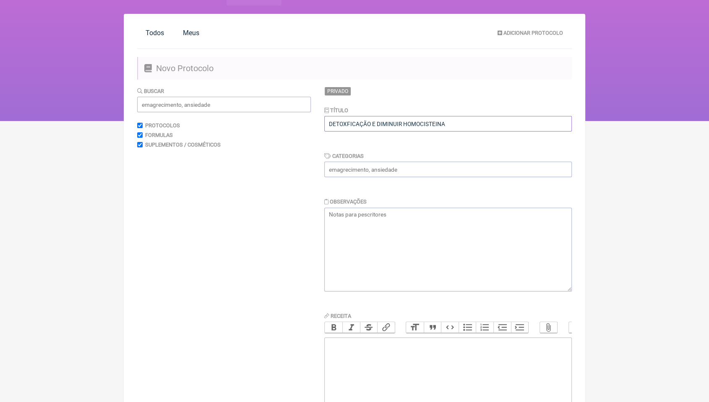
type input "DETOXFICAÇÃO E DIMINUIR HOMOCISTEINA"
click at [482, 169] on input "text" at bounding box center [447, 170] width 247 height 16
type input "injetável"
click at [356, 217] on textarea at bounding box center [447, 250] width 247 height 84
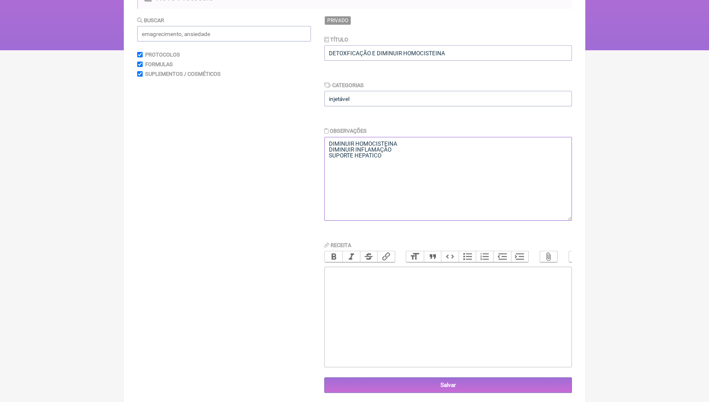
scroll to position [130, 0]
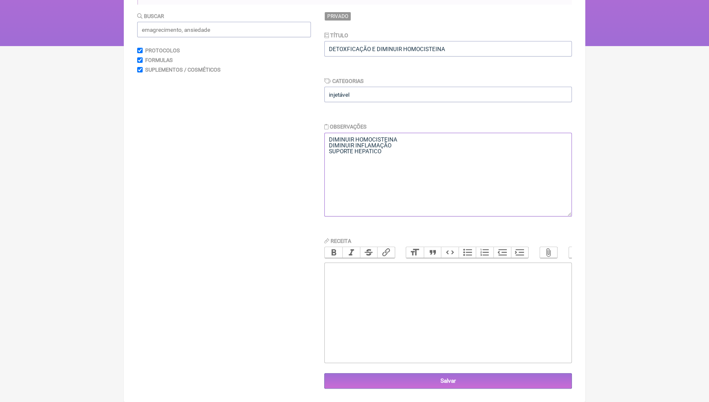
type textarea "DIMINUIR HOMOCISTEINA DIMINUIR INFLAMAÇÃO SUPORTE HEPATICO"
click at [371, 291] on trix-editor at bounding box center [447, 313] width 247 height 101
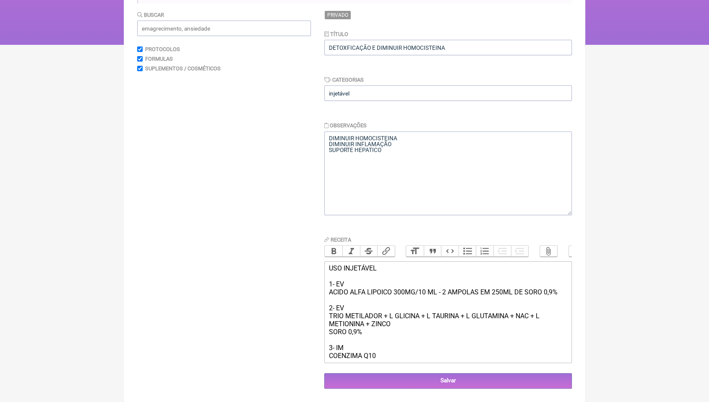
type trix-editor "<div>USO INJETÁVEL&nbsp;<br><br>1- EV<br>ACIDO ALFA LIPOICO 300MG/10 ML - 2 AMP…"
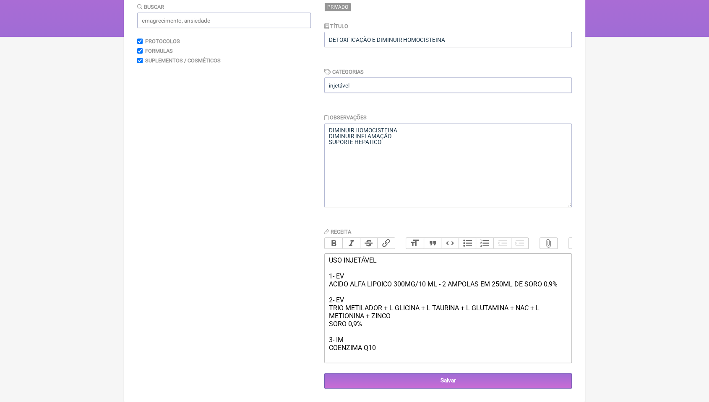
scroll to position [142, 0]
click at [458, 379] on input "Salvar" at bounding box center [447, 382] width 247 height 16
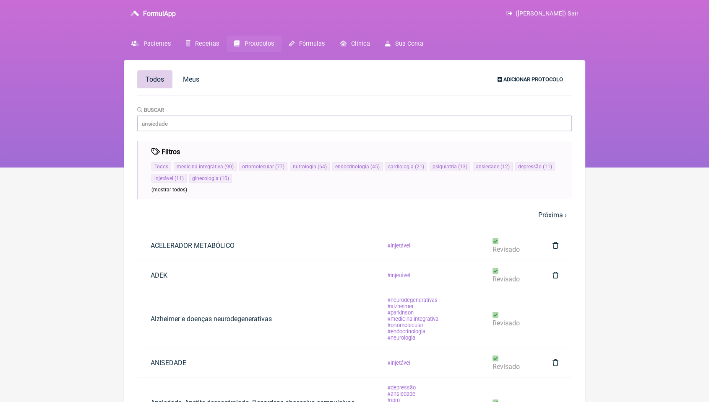
click at [528, 78] on span "Adicionar Protocolo" at bounding box center [533, 79] width 60 height 6
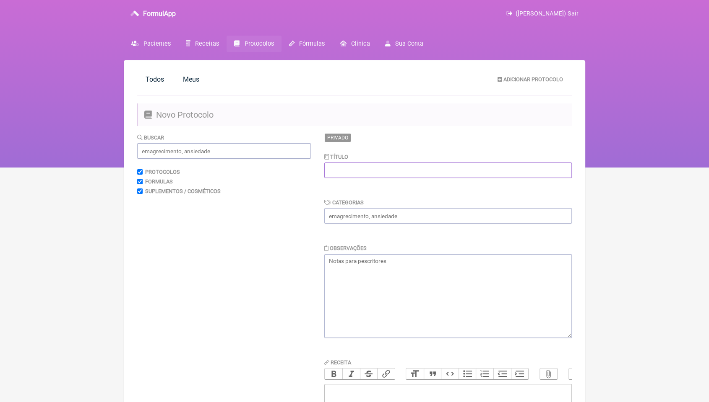
click at [455, 166] on input "text" at bounding box center [447, 171] width 247 height 16
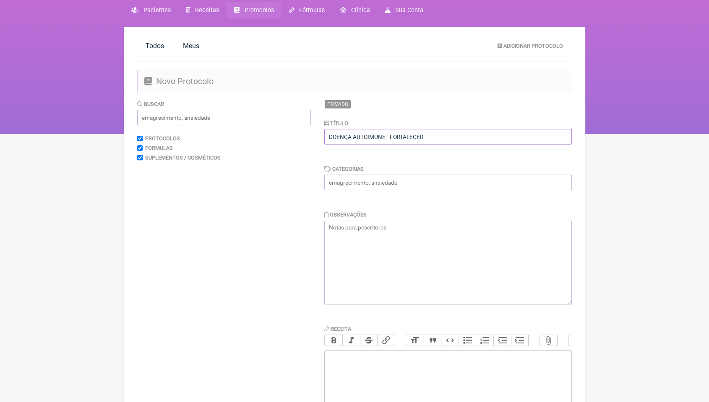
scroll to position [47, 0]
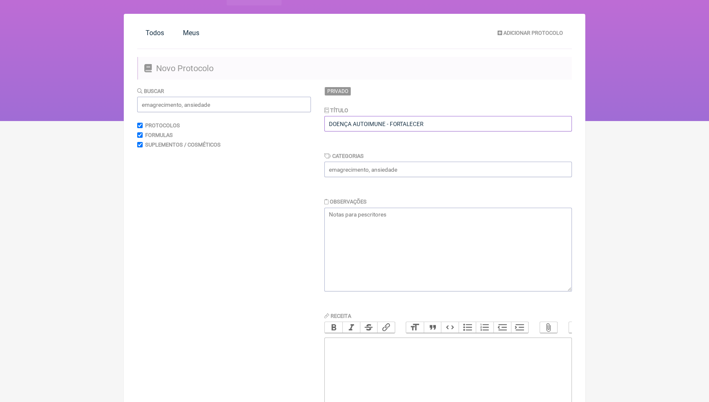
type input "DOENÇA AUTOIMUNE - FORTALECER"
click at [432, 174] on input "text" at bounding box center [447, 170] width 247 height 16
type input "injetável"
click at [369, 225] on textarea at bounding box center [447, 250] width 247 height 84
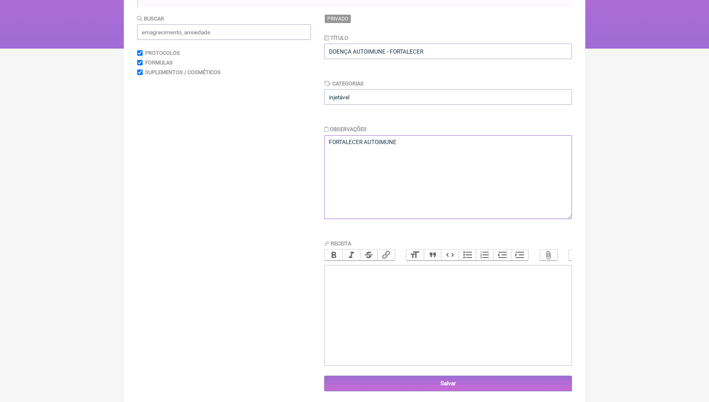
scroll to position [130, 0]
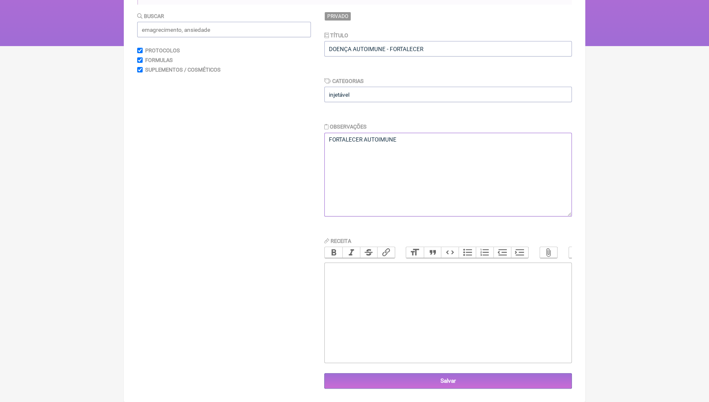
type textarea "FORTALECER AUTOIMUNE"
click at [381, 276] on trix-editor at bounding box center [447, 313] width 247 height 101
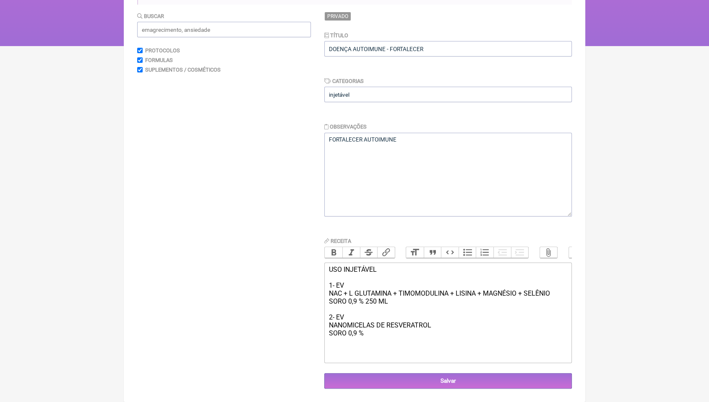
type trix-editor "<div>USO INJETÁVEL<br><br>1- EV<br>NAC + L GLUTAMINA + TIMOMODULINA + LISINA + …"
click at [470, 374] on input "Salvar" at bounding box center [447, 382] width 247 height 16
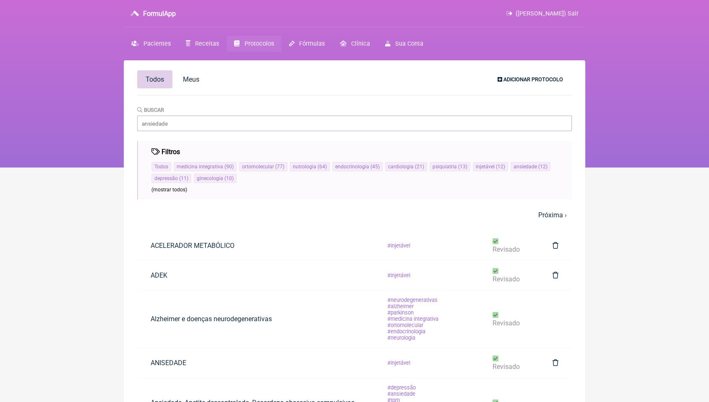
click at [516, 80] on span "Adicionar Protocolo" at bounding box center [533, 79] width 60 height 6
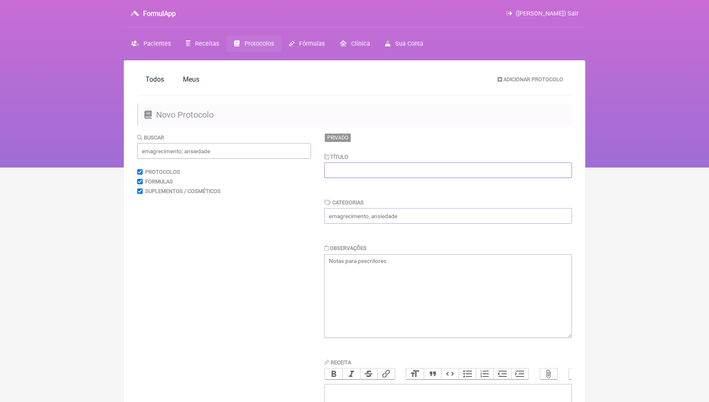
click at [470, 171] on input "text" at bounding box center [447, 171] width 247 height 16
type input "DOR CRONICA"
click at [448, 223] on input "text" at bounding box center [447, 216] width 247 height 16
type input "injetável"
click at [364, 260] on textarea at bounding box center [447, 296] width 247 height 84
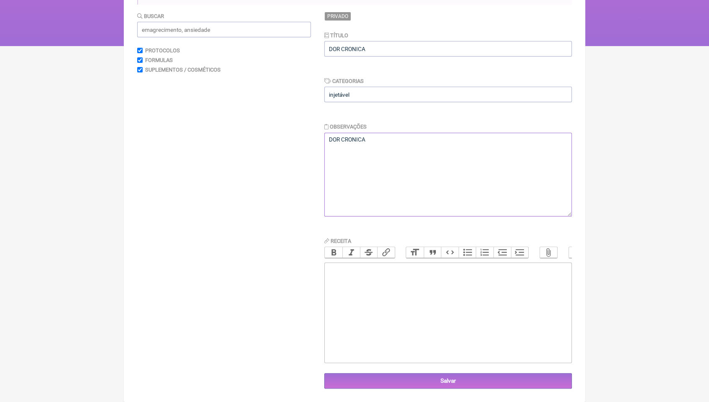
scroll to position [130, 0]
type textarea "DOR CRONICA"
click at [365, 282] on trix-editor at bounding box center [447, 313] width 247 height 101
type trix-editor "<div>USO INJETÁVEL&nbsp;<br><br>1- EV<br>COMPLEXO B SEM B1 + TRIO METILADOR + M…"
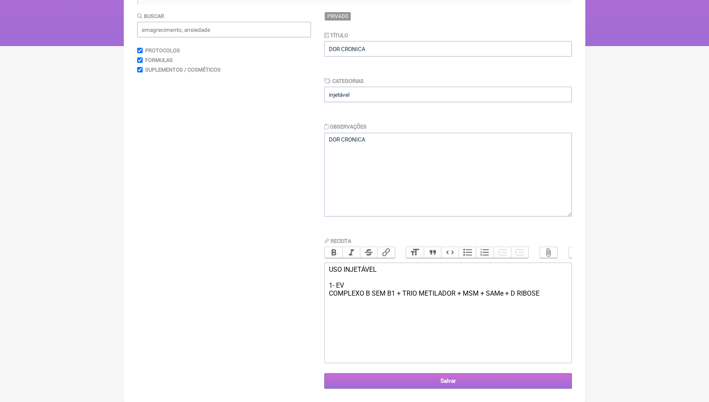
click at [509, 381] on input "Salvar" at bounding box center [447, 382] width 247 height 16
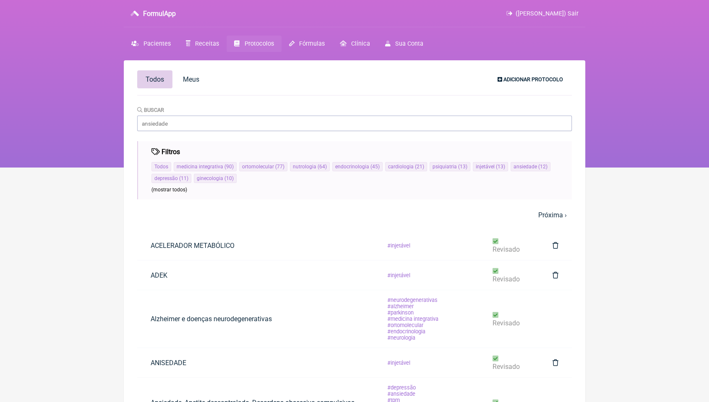
click at [521, 75] on link "Adicionar Protocolo" at bounding box center [530, 79] width 79 height 14
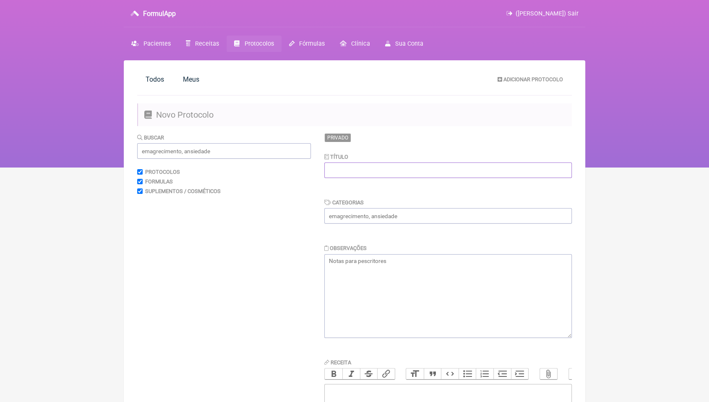
click at [446, 170] on input "text" at bounding box center [447, 171] width 247 height 16
type input "EMAGRECIMENTO E GANHO DE MASSSA MUSCULAR"
click at [437, 210] on input "text" at bounding box center [447, 216] width 247 height 16
type input "injetável"
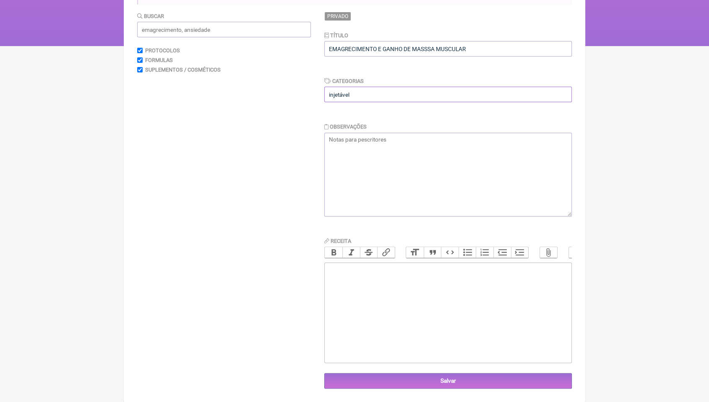
scroll to position [130, 0]
click at [373, 276] on trix-editor at bounding box center [447, 313] width 247 height 101
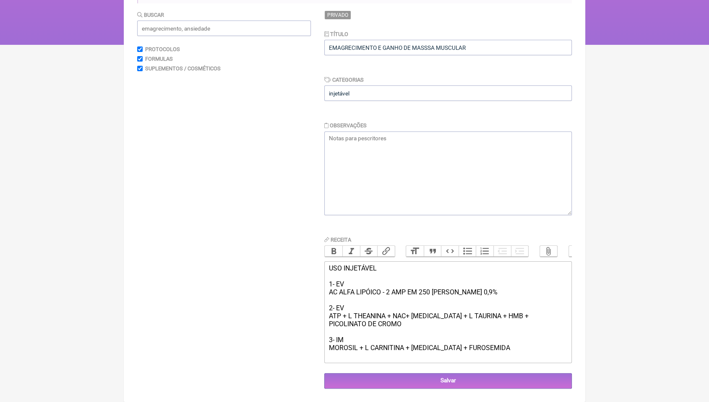
click at [354, 323] on div "USO INJETÁVEL 1- EV AC ALFA LIPÓICO - 2 AMP EM 250 ML DE SORO 0,9% 2- EV ATP + …" at bounding box center [448, 313] width 238 height 96
click at [361, 325] on div "USO INJETÁVEL 1- EV AC ALFA LIPÓICO - 2 AMP EM 250 ML DE SORO 0,9% 2- EV ATP + …" at bounding box center [448, 313] width 238 height 96
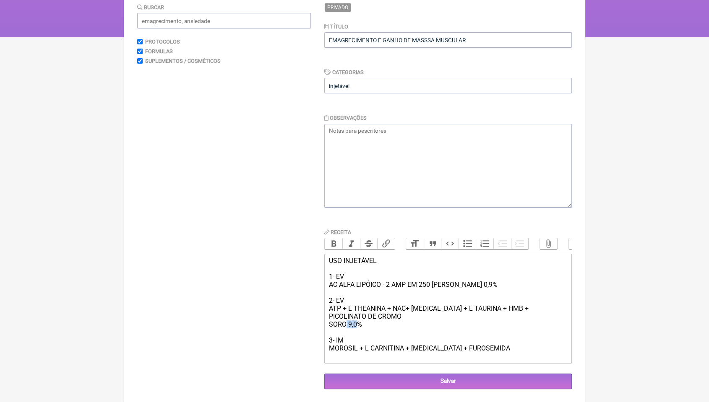
drag, startPoint x: 346, startPoint y: 333, endPoint x: 356, endPoint y: 337, distance: 10.2
click at [356, 337] on div "USO INJETÁVEL 1- EV AC ALFA LIPÓICO - 2 AMP EM 250 ML DE SORO 0,9% 2- EV ATP + …" at bounding box center [448, 309] width 238 height 104
type trix-editor "<div>USO INJETÁVEL&nbsp;<br><br>1- EV&nbsp;<br>AC ALFA LIPÓICO - 2 AMP EM 250 M…"
click at [475, 381] on input "Salvar" at bounding box center [447, 382] width 247 height 16
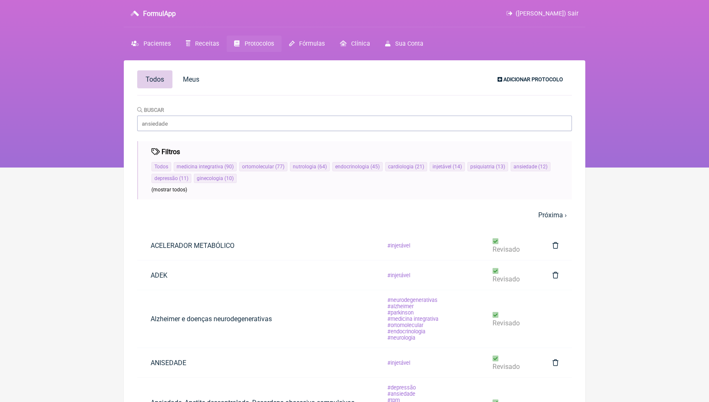
click at [517, 80] on span "Adicionar Protocolo" at bounding box center [533, 79] width 60 height 6
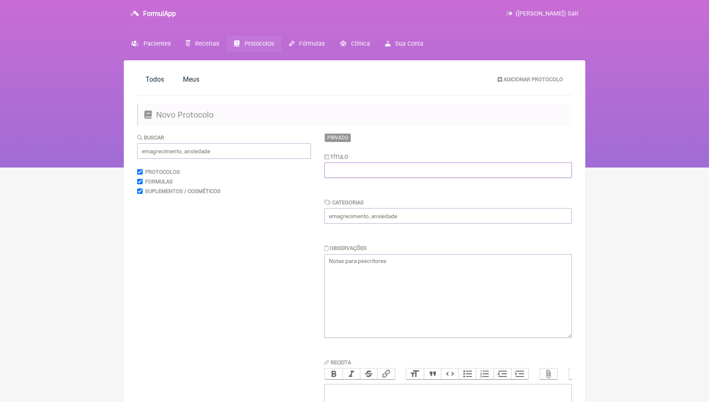
click at [446, 166] on input "text" at bounding box center [447, 171] width 247 height 16
type input "ENDOMETRIOSE"
click at [396, 222] on input "text" at bounding box center [447, 216] width 247 height 16
type input "injetável"
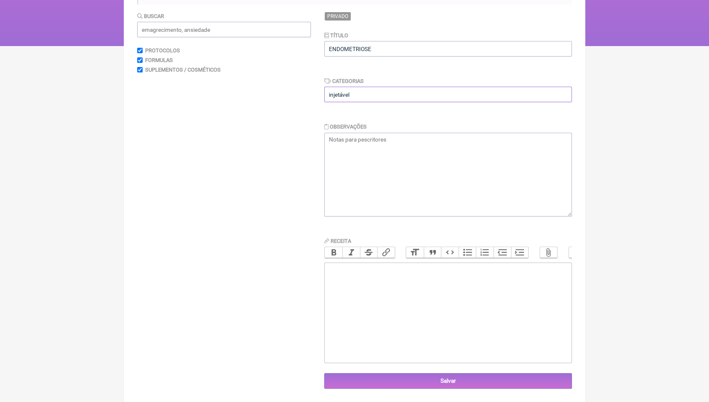
scroll to position [130, 0]
click at [360, 270] on trix-editor at bounding box center [447, 313] width 247 height 101
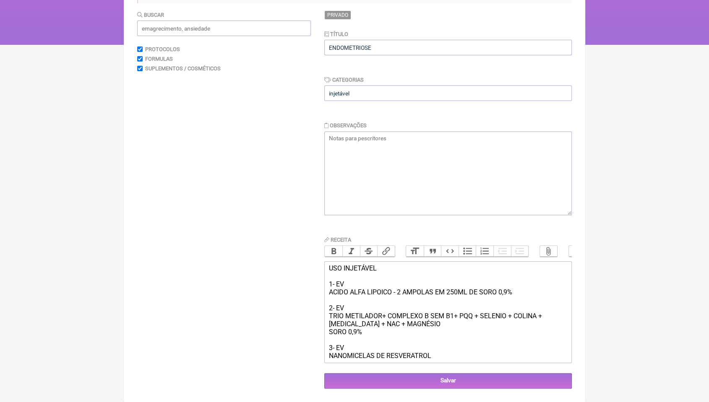
type trix-editor "<div>USO INJETÁVEL<br><br>1- EV<br>ACIDO ALFA LIPOICO - 2 AMPOLAS EM 250ML DE S…"
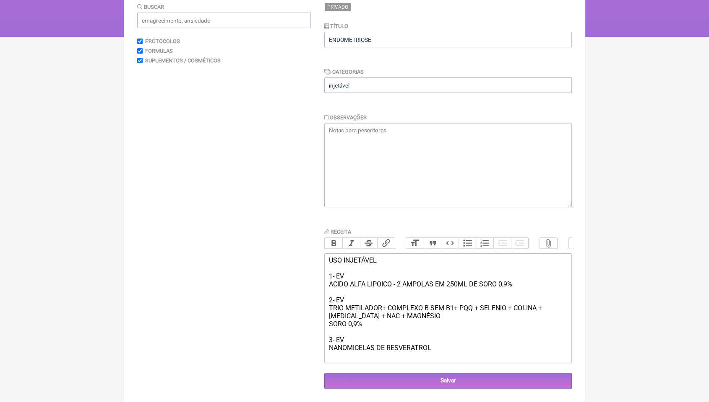
scroll to position [142, 0]
click at [454, 377] on input "Salvar" at bounding box center [447, 382] width 247 height 16
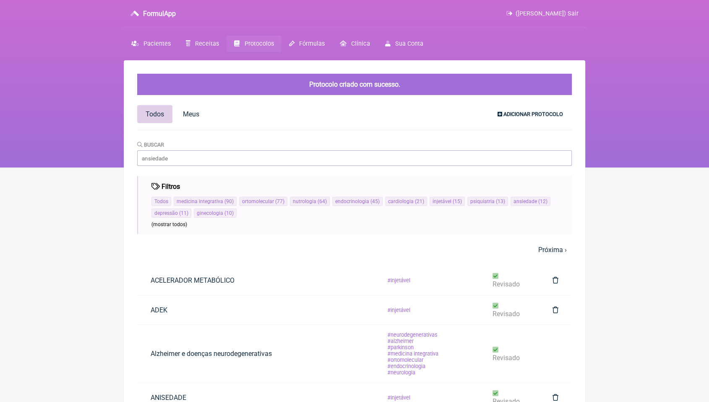
click at [513, 110] on link "Adicionar Protocolo" at bounding box center [530, 114] width 79 height 14
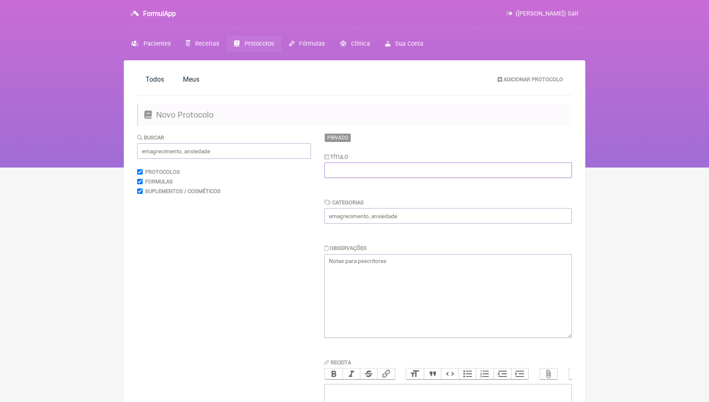
click at [506, 171] on input "text" at bounding box center [447, 171] width 247 height 16
type input "FERTILIDADE MASCULINA / SAUDE DO HOMEM/PERFORMANCE"
click at [495, 216] on input "text" at bounding box center [447, 216] width 247 height 16
type input "injetável"
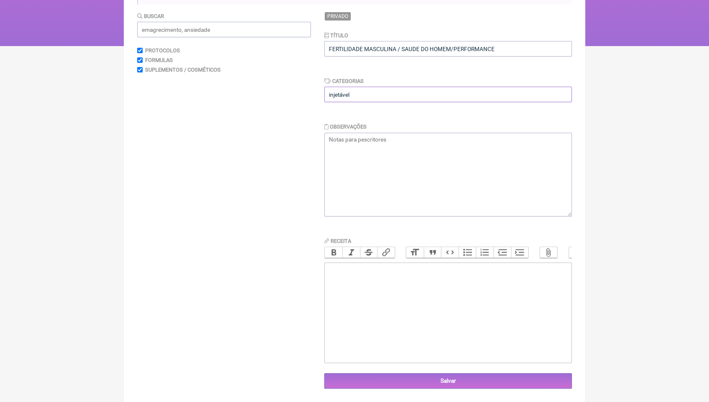
scroll to position [130, 0]
click at [362, 264] on trix-editor at bounding box center [447, 313] width 247 height 101
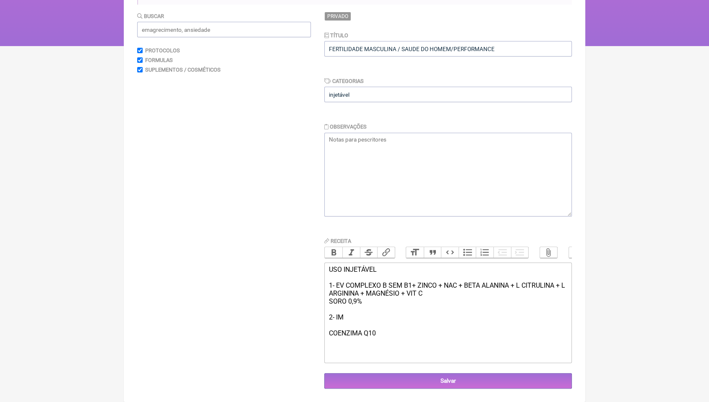
click at [345, 288] on div "USO INJETÁVEL 1- EV COMPLEXO B SEM B1+ ZINCO + NAC + BETA ALANINA + L CITRULINA…" at bounding box center [448, 302] width 238 height 72
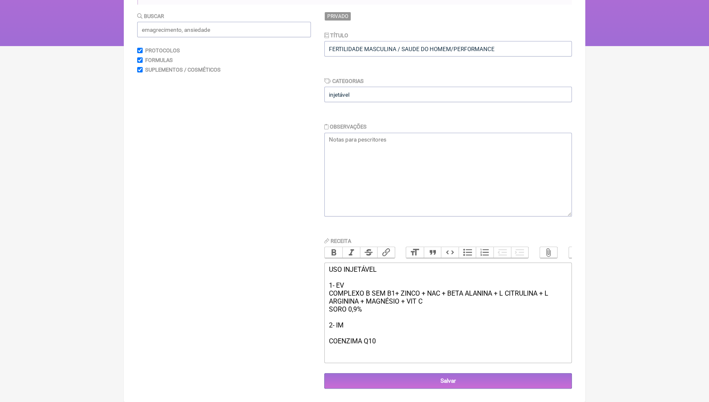
click at [373, 327] on div "USO INJETÁVEL 1- EV COMPLEXO B SEM B1+ ZINCO + NAC + BETA ALANINA + L CITRULINA…" at bounding box center [448, 306] width 238 height 80
type trix-editor "<div>USO INJETÁVEL<br><br>1- EV&nbsp;<br>COMPLEXO B SEM B1+ ZINCO + NAC + BETA …"
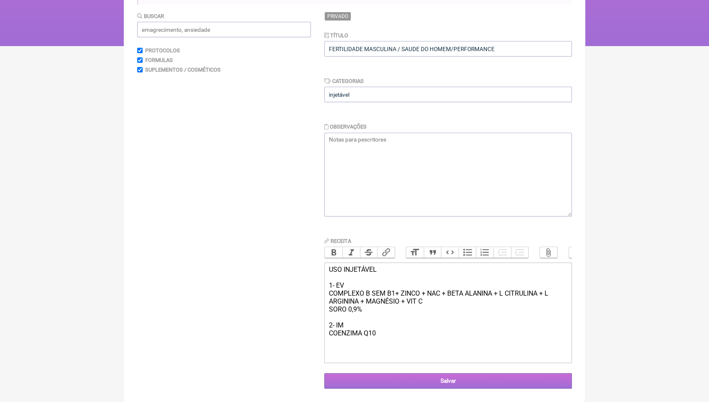
click at [439, 375] on input "Salvar" at bounding box center [447, 382] width 247 height 16
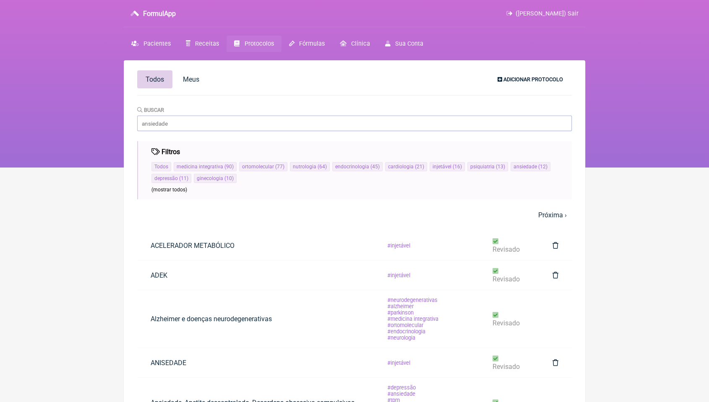
click at [521, 80] on span "Adicionar Protocolo" at bounding box center [533, 79] width 60 height 6
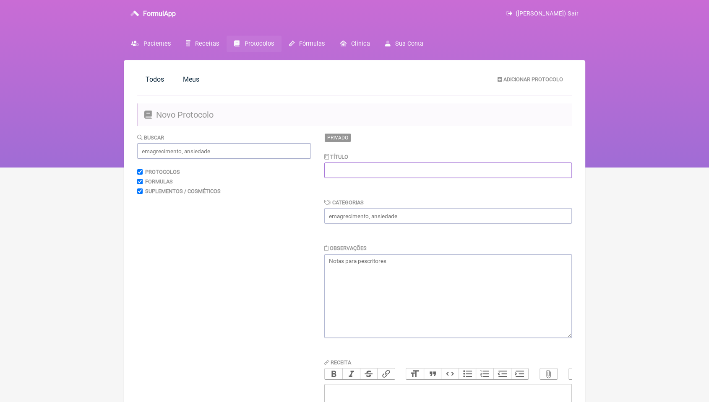
click at [453, 171] on input "text" at bounding box center [447, 171] width 247 height 16
type input "HIPERTROFIA [MEDICAL_DATA]"
click at [447, 218] on input "text" at bounding box center [447, 216] width 247 height 16
type input "injetável"
drag, startPoint x: 414, startPoint y: 171, endPoint x: 288, endPoint y: 167, distance: 125.9
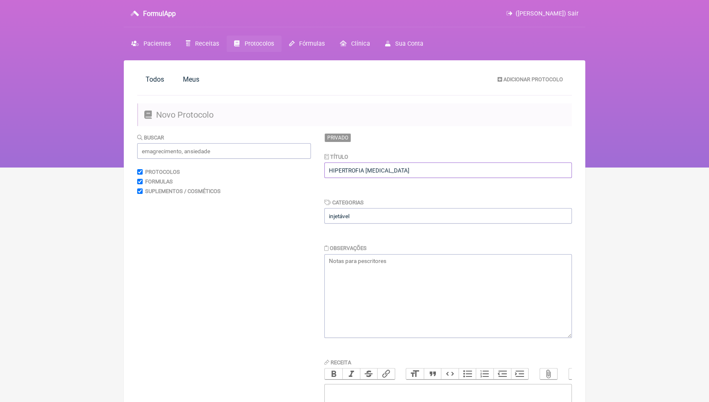
click at [288, 167] on form "Buscar Protocolos Formulas Suplementos / Cosméticos Privado Título HIPERTROFIA …" at bounding box center [354, 322] width 434 height 378
click at [366, 273] on textarea at bounding box center [447, 296] width 247 height 84
paste textarea "HIPERTROFIA [MEDICAL_DATA]"
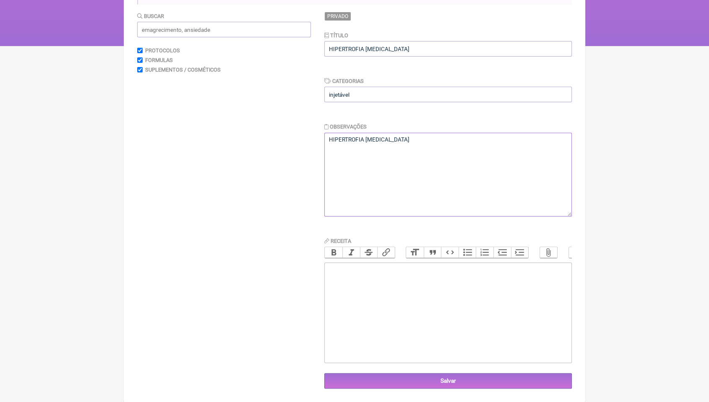
scroll to position [130, 0]
type textarea "HIPERTROFIA [MEDICAL_DATA]"
click at [399, 298] on trix-editor at bounding box center [447, 313] width 247 height 101
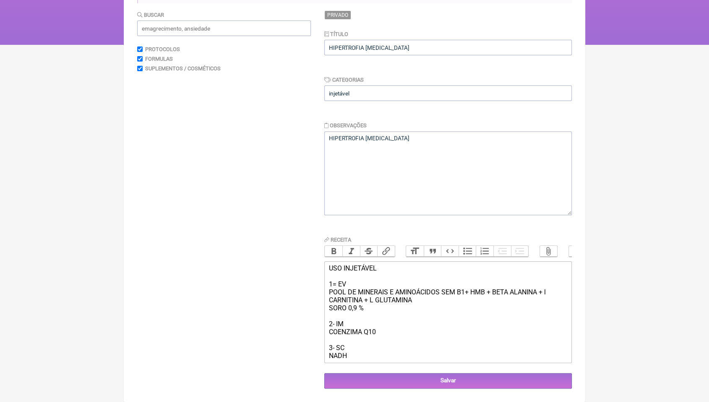
type trix-editor "<div>USO INJETÁVEL&nbsp;<br><br>1= EV<br>POOL DE MINERAIS E AMINOÁCIDOS SEM B1+…"
click at [488, 386] on input "Salvar" at bounding box center [447, 382] width 247 height 16
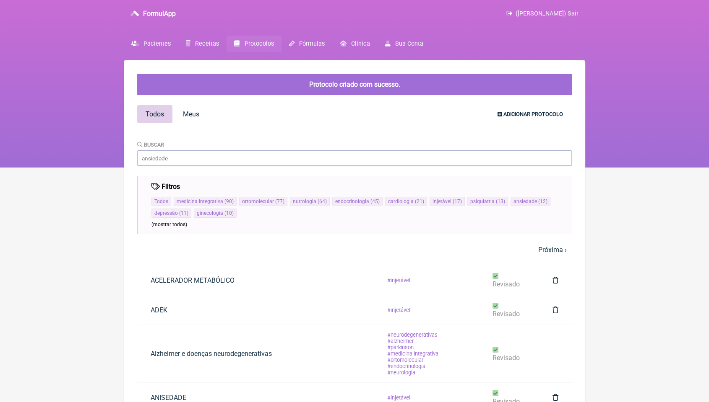
click at [556, 114] on span "Adicionar Protocolo" at bounding box center [533, 114] width 60 height 6
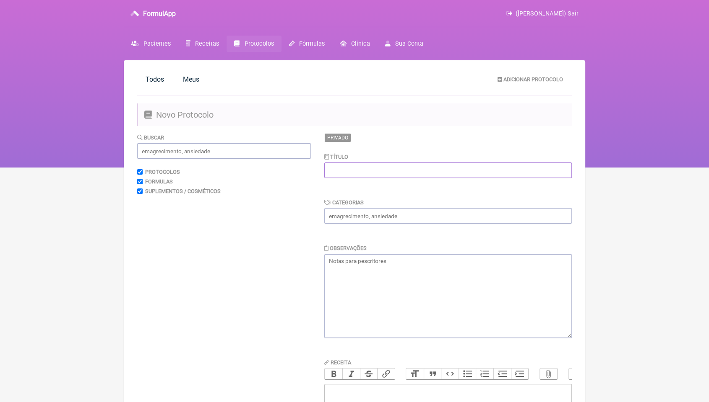
click at [421, 171] on input "text" at bounding box center [447, 171] width 247 height 16
type input "LIPEDEMA"
click at [420, 223] on input "text" at bounding box center [447, 216] width 247 height 16
type input "injetável"
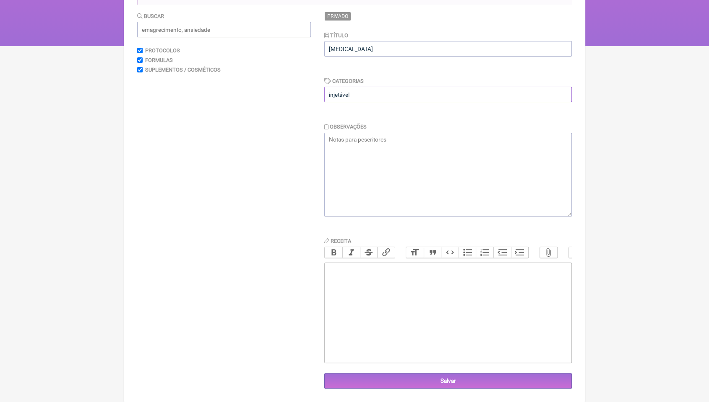
scroll to position [130, 0]
click at [355, 290] on trix-editor at bounding box center [447, 313] width 247 height 101
click at [355, 290] on trix-editor "USO INJETÁVEL" at bounding box center [447, 313] width 247 height 101
click at [362, 283] on trix-editor "USO INJETÁVEL" at bounding box center [447, 313] width 247 height 101
click at [397, 273] on div "USO INJETÁVEL" at bounding box center [448, 270] width 238 height 8
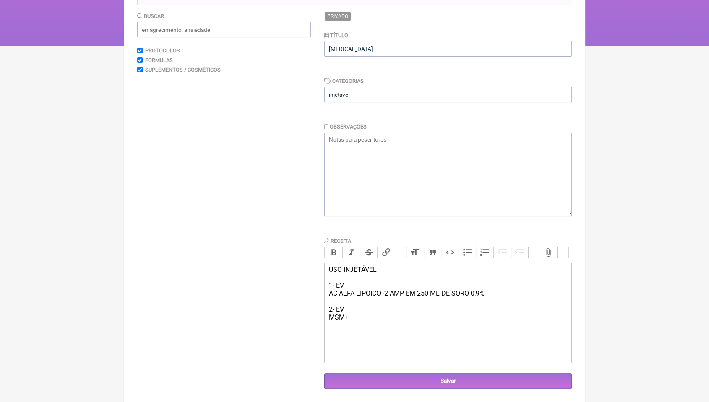
click at [397, 273] on div "USO INJETÁVEL 1- EV AC ALFA LIPOICO -2 AMP EM 250 ML DE SORO 0,9% 2- EV MSM+" at bounding box center [448, 294] width 238 height 56
click at [371, 317] on div "USO INJETÁVEL 1- EV AC ALFA LIPOICO -2 AMP EM 250 ML DE SORO 0,9% 2- EV MSM+" at bounding box center [448, 294] width 238 height 56
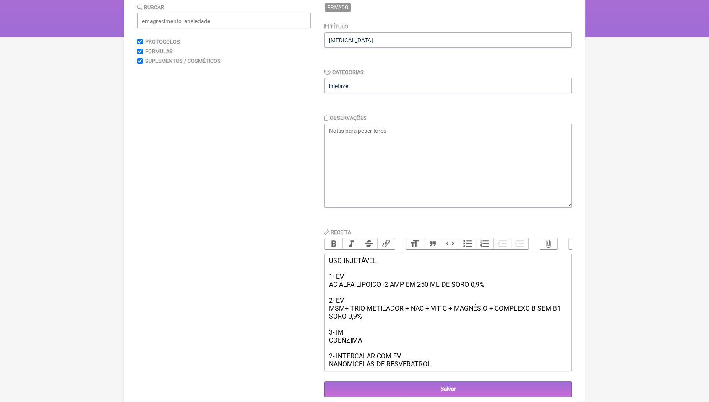
type trix-editor "<div>USO INJETÁVEL&nbsp;<br><br>1- EV&nbsp;<br>AC ALFA LIPOICO -2 AMP EM 250 ML…"
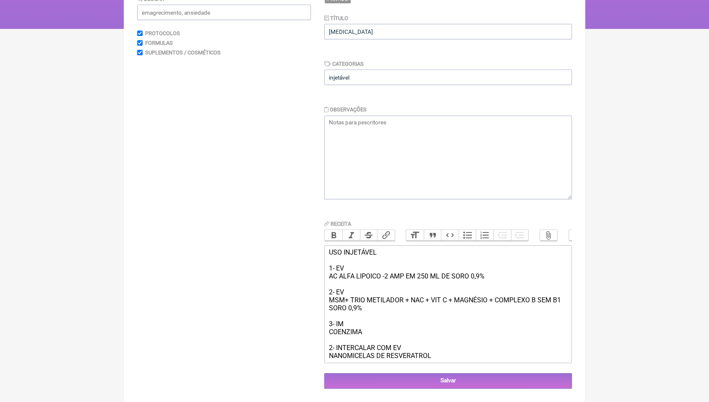
scroll to position [151, 0]
click at [454, 379] on input "Salvar" at bounding box center [447, 382] width 247 height 16
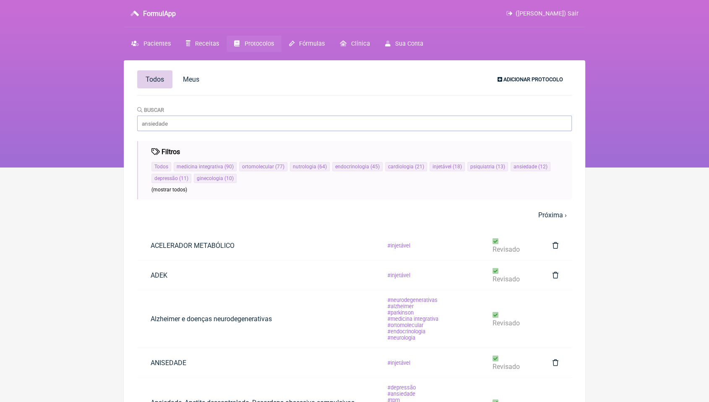
click at [517, 79] on span "Adicionar Protocolo" at bounding box center [533, 79] width 60 height 6
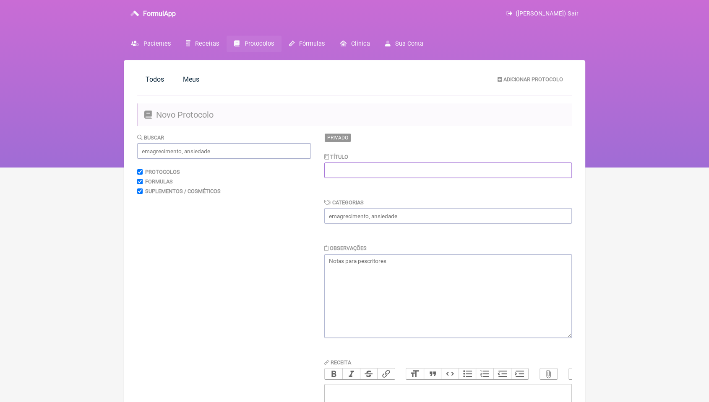
click at [491, 174] on input "text" at bounding box center [447, 171] width 247 height 16
type input "PERFORMACE ESPORTIVA"
click at [440, 217] on input "text" at bounding box center [447, 216] width 247 height 16
type input "injetável"
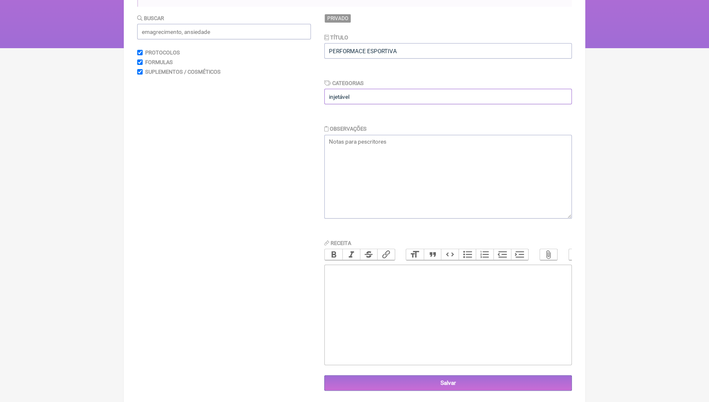
scroll to position [130, 0]
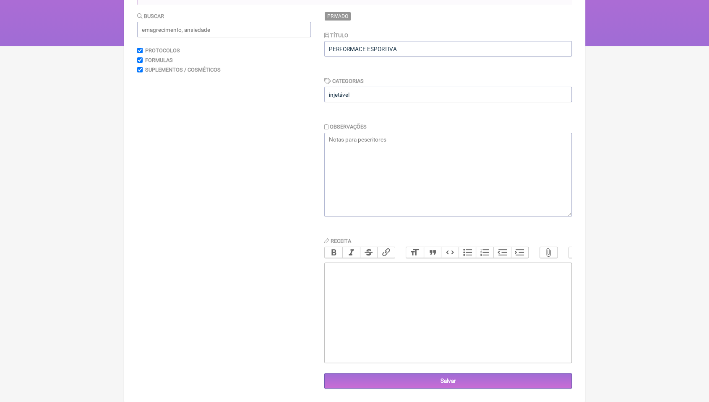
click at [365, 285] on trix-editor at bounding box center [447, 313] width 247 height 101
click at [335, 280] on div "USO INJETÁVEL 1- POOL AMINOÁCIDOS + HMB + NAC + D RIBOSE + BETA ALANINA + ATP" at bounding box center [448, 278] width 238 height 24
click at [335, 281] on div "USO INJETÁVEL 1- POOL AMINOÁCIDOS + HMB + NAC + D RIBOSE + BETA ALANINA + ATP" at bounding box center [448, 278] width 238 height 24
click at [335, 285] on div "USO INJETÁVEL 1- POOL AMINOÁCIDOS + HMB + NAC + D RIBOSE + BETA ALANINA + ATP" at bounding box center [448, 278] width 238 height 24
click at [558, 288] on div "USO INJETÁVEL 1- EV POOL AMINOÁCIDOS + HMB + NAC + D RIBOSE + BETA ALANINA + ATP" at bounding box center [448, 282] width 238 height 32
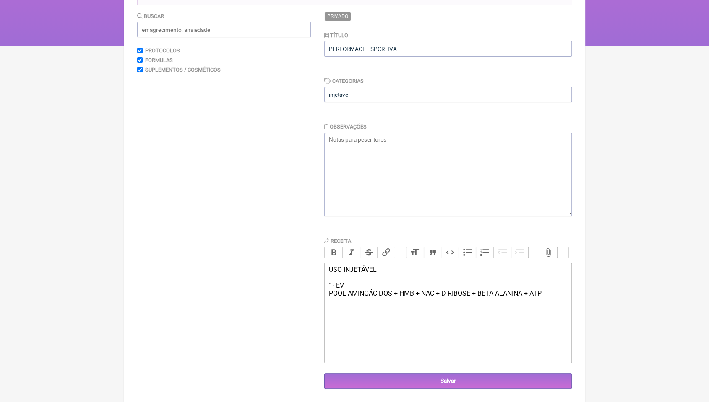
click at [553, 296] on div "USO INJETÁVEL 1- EV POOL AMINOÁCIDOS + HMB + NAC + D RIBOSE + BETA ALANINA + ATP" at bounding box center [448, 282] width 238 height 32
type trix-editor "<div>USO INJETÁVEL&nbsp;<br><br>1- EV<br>POOL AMINOÁCIDOS + HMB + NAC + D RIBOS…"
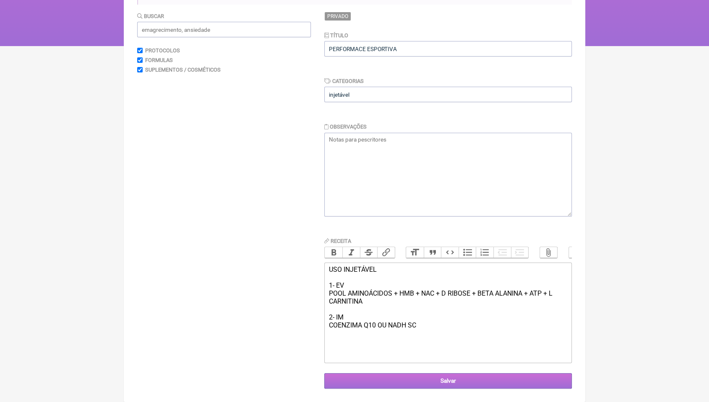
click at [472, 377] on input "Salvar" at bounding box center [447, 382] width 247 height 16
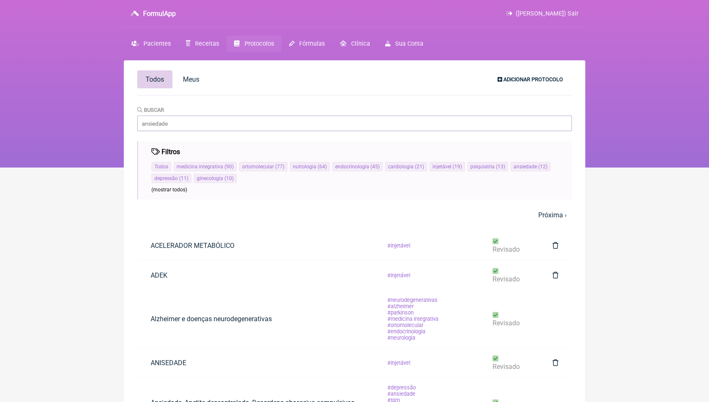
click at [537, 73] on link "Adicionar Protocolo" at bounding box center [530, 79] width 79 height 14
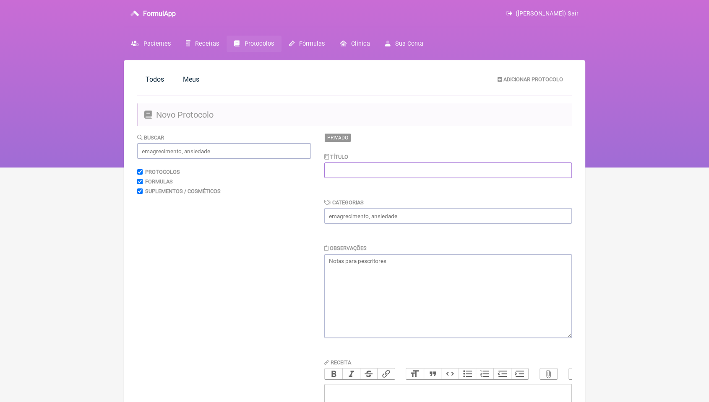
click at [403, 171] on input "text" at bounding box center [447, 171] width 247 height 16
drag, startPoint x: 381, startPoint y: 170, endPoint x: 410, endPoint y: 177, distance: 30.3
click at [410, 177] on input "PÓS OPERATÓRIO - 3 SESSÕES" at bounding box center [447, 171] width 247 height 16
type input "PÓS OPERATÓRIO -"
click at [400, 221] on input "text" at bounding box center [447, 216] width 247 height 16
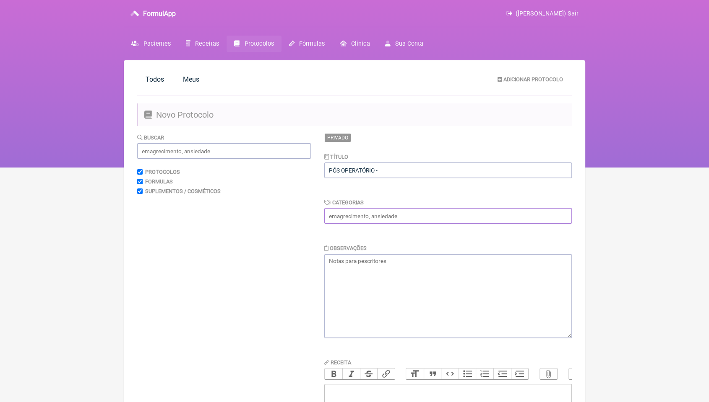
type input "injetável"
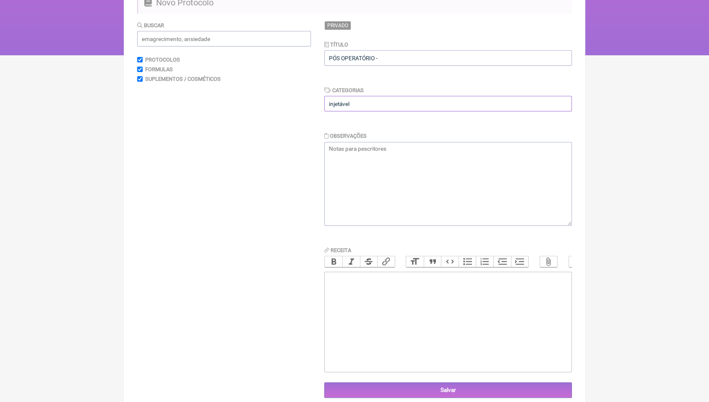
scroll to position [130, 0]
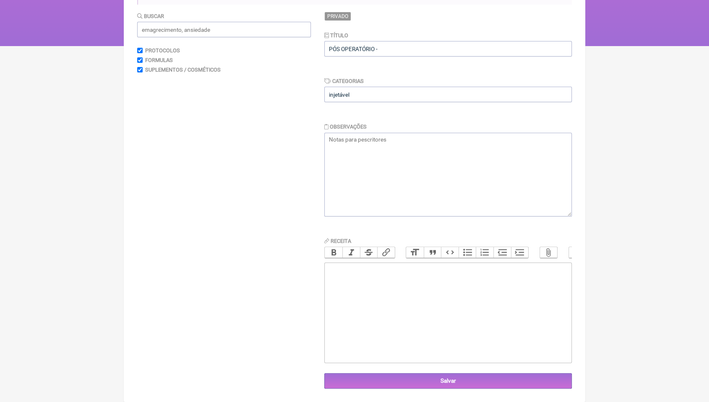
click at [357, 275] on trix-editor at bounding box center [447, 313] width 247 height 101
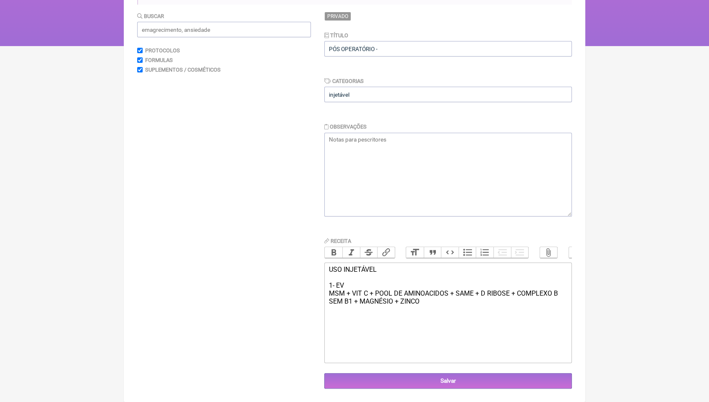
drag, startPoint x: 518, startPoint y: 295, endPoint x: 423, endPoint y: 312, distance: 96.2
click at [423, 312] on trix-editor "USO INJETÁVEL 1- EV MSM + VIT C + POOL DE AMINOACIDOS + SAME + D RIBOSE + COMPL…" at bounding box center [447, 313] width 247 height 101
click at [449, 297] on div "USO INJETÁVEL 1- EV MSM + VIT C + POOL DE AMINOACIDOS + SAME + D RIBOSE + ZINCO" at bounding box center [448, 282] width 238 height 32
click at [408, 307] on trix-editor "USO INJETÁVEL 1- EV MSM + VIT C + POOL DE AMINOACIDOS E MINERAIS SEM B1+ SAME +…" at bounding box center [447, 313] width 247 height 101
type trix-editor "<div>USO INJETÁVEL&nbsp;<br><br>1- EV&nbsp;<br>MSM + VIT C + POOL DE AMINOACIDO…"
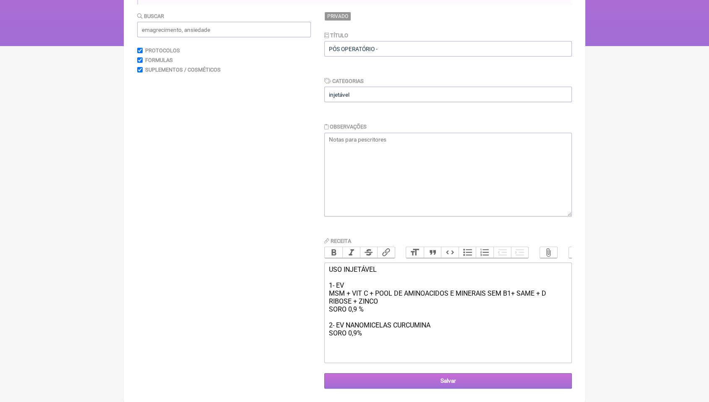
click at [356, 377] on input "Salvar" at bounding box center [447, 382] width 247 height 16
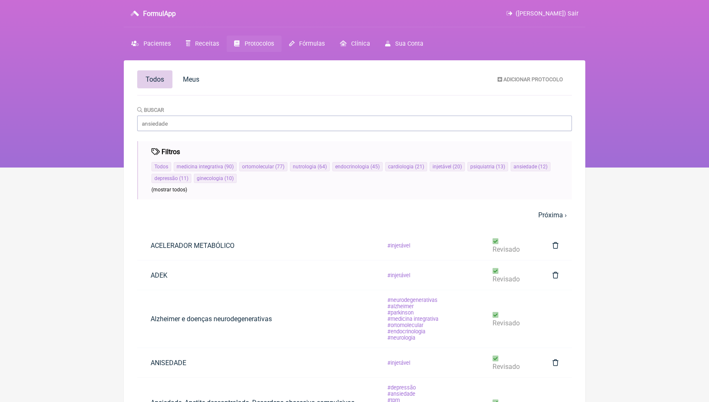
click at [531, 113] on main "Todos Meus Adicionar Protocolo [GEOGRAPHIC_DATA] Filtros Todos medicina integra…" at bounding box center [354, 391] width 461 height 663
click at [504, 78] on span "Adicionar Protocolo" at bounding box center [533, 79] width 60 height 6
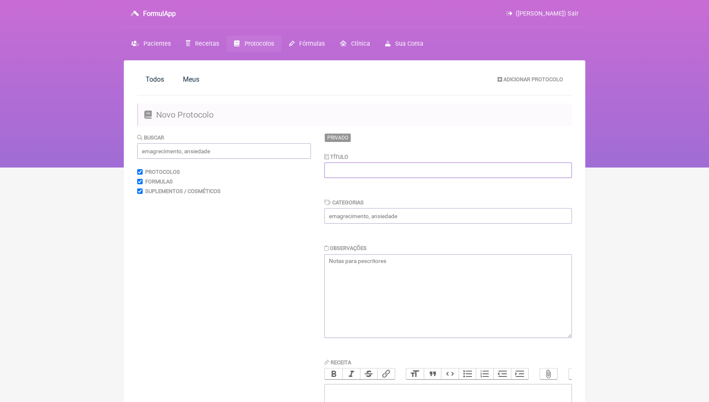
click at [381, 172] on input "text" at bounding box center [447, 171] width 247 height 16
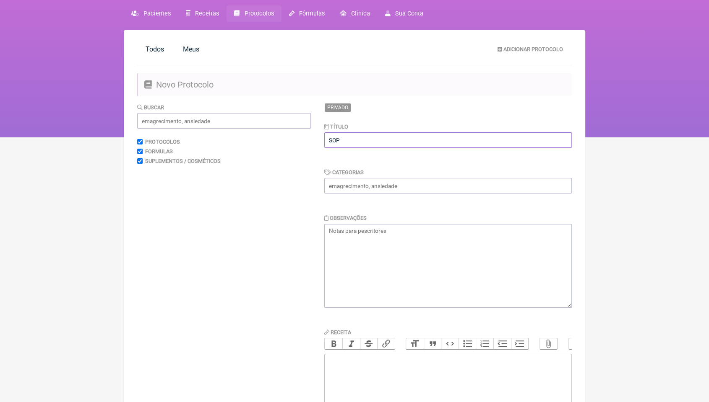
scroll to position [47, 0]
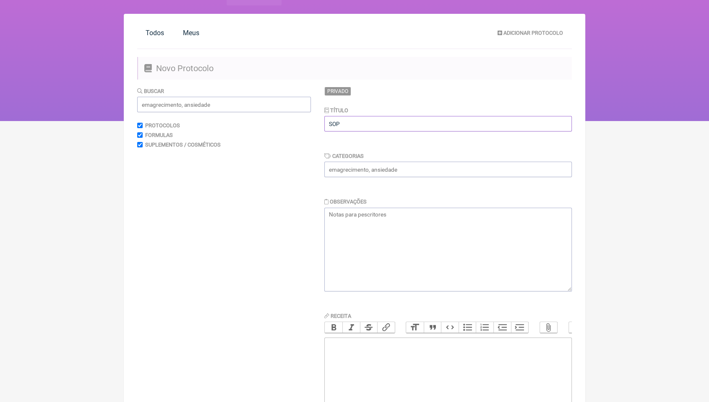
type input "SOP"
click at [392, 168] on input "text" at bounding box center [447, 170] width 247 height 16
type input "injetável"
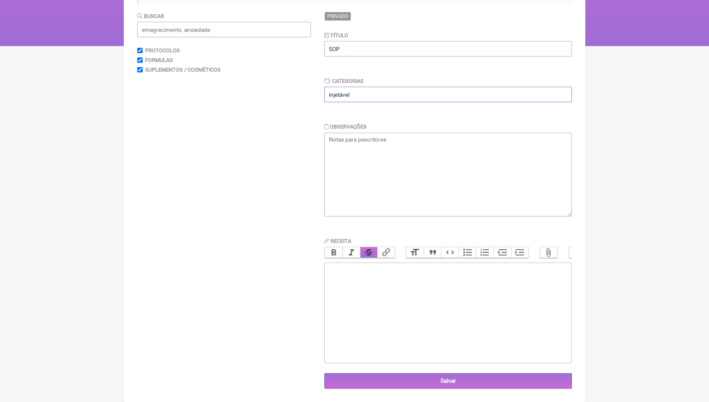
scroll to position [130, 0]
click at [365, 283] on trix-editor at bounding box center [447, 313] width 247 height 101
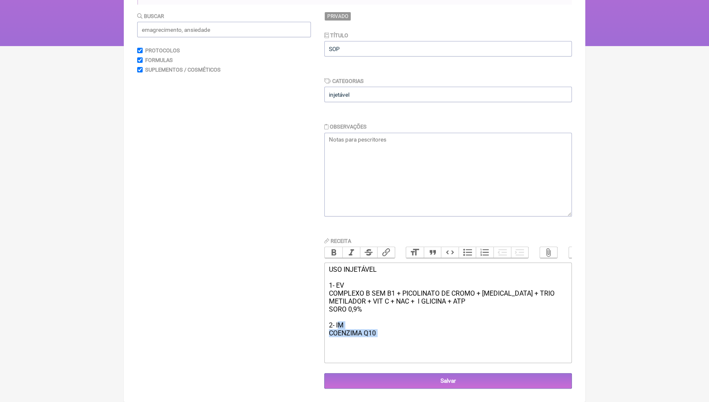
drag, startPoint x: 337, startPoint y: 325, endPoint x: 377, endPoint y: 340, distance: 43.3
click at [376, 340] on div "USO INJETÁVEL 1- EV COMPLEXO B SEM B1 + PICOLINATO DE CROMO + [MEDICAL_DATA] + …" at bounding box center [448, 306] width 238 height 80
type trix-editor "<div>USO INJETÁVEL&nbsp;<br><br>1- EV&nbsp;<br>COMPLEXO B SEM B1 + PICOLINATO D…"
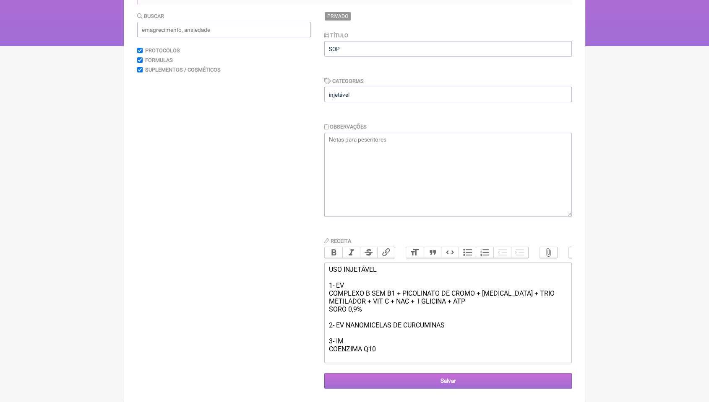
click at [481, 384] on input "Salvar" at bounding box center [447, 382] width 247 height 16
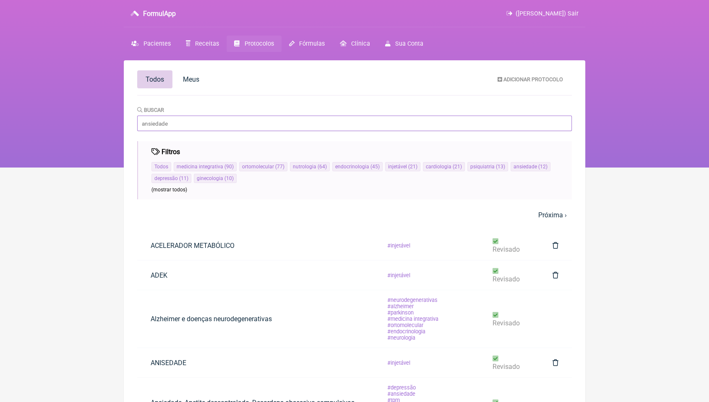
click at [192, 124] on input "Buscar" at bounding box center [354, 124] width 434 height 16
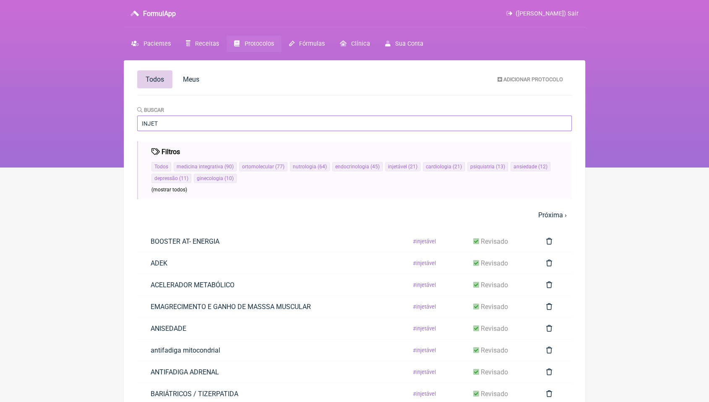
type input "INJET"
click at [609, 80] on nav "FormulApp ([PERSON_NAME]) Sair [GEOGRAPHIC_DATA] Receitas Protocolos Fórmulas […" at bounding box center [354, 84] width 709 height 168
click at [657, 8] on nav "FormulApp ([PERSON_NAME]) Sair [GEOGRAPHIC_DATA] Receitas Protocolos Fórmulas […" at bounding box center [354, 84] width 709 height 168
click at [645, 0] on nav "FormulApp ([PERSON_NAME]) Sair [GEOGRAPHIC_DATA] Receitas Protocolos Fórmulas […" at bounding box center [354, 84] width 709 height 168
